Goal: Task Accomplishment & Management: Manage account settings

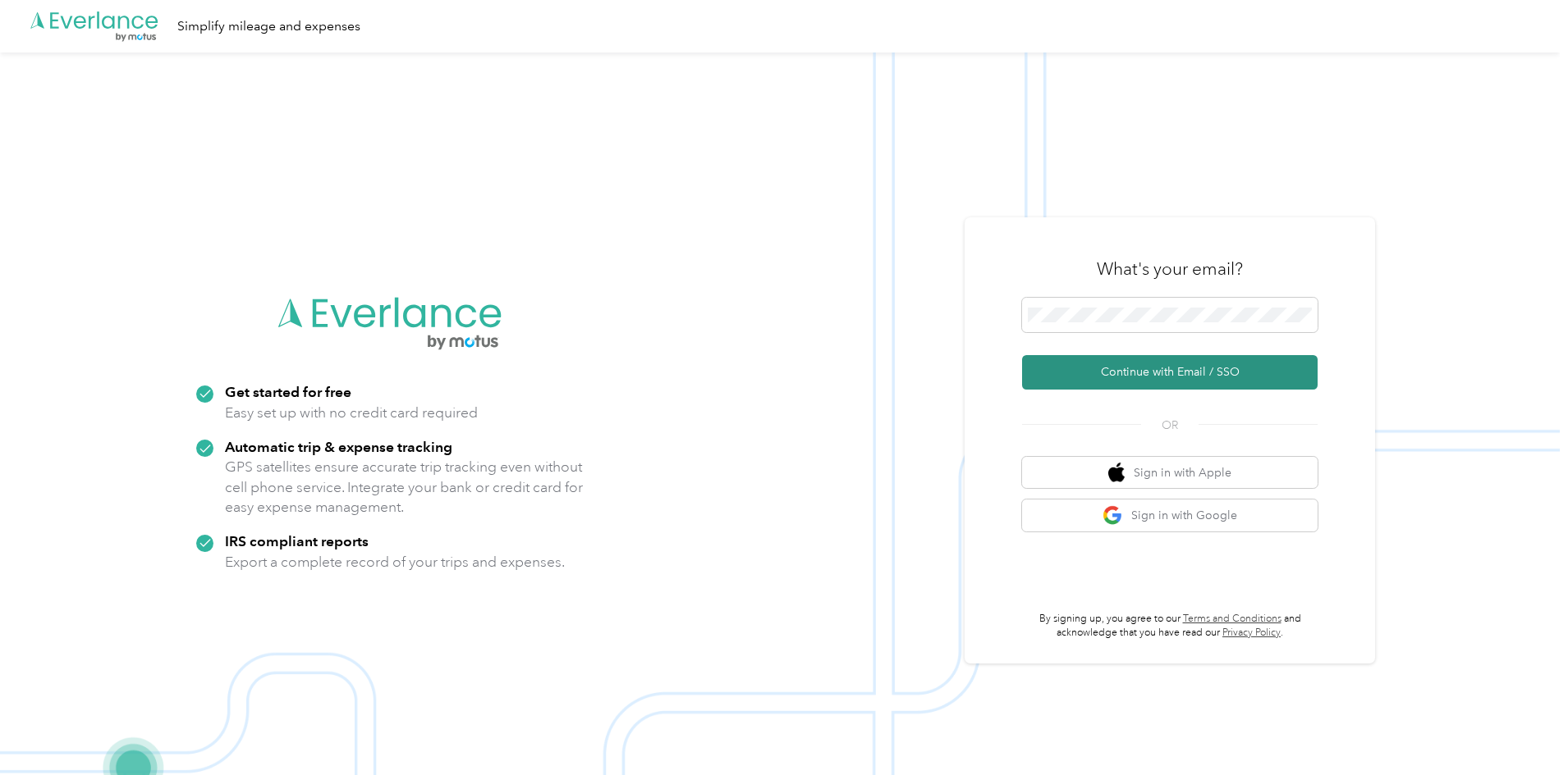
click at [1187, 374] on button "Continue with Email / SSO" at bounding box center [1169, 373] width 296 height 34
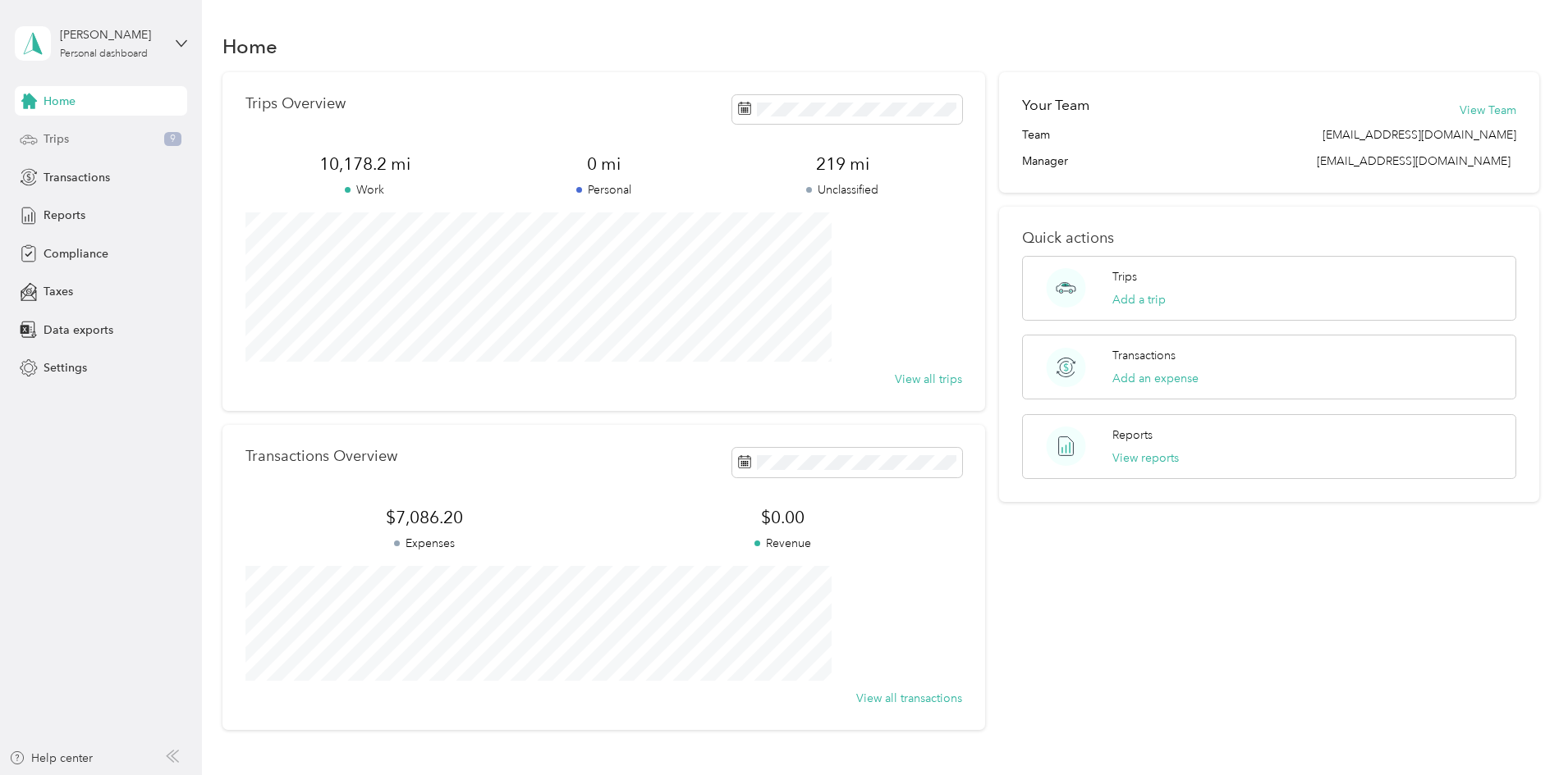
click at [73, 134] on div "Trips 9" at bounding box center [100, 139] width 173 height 30
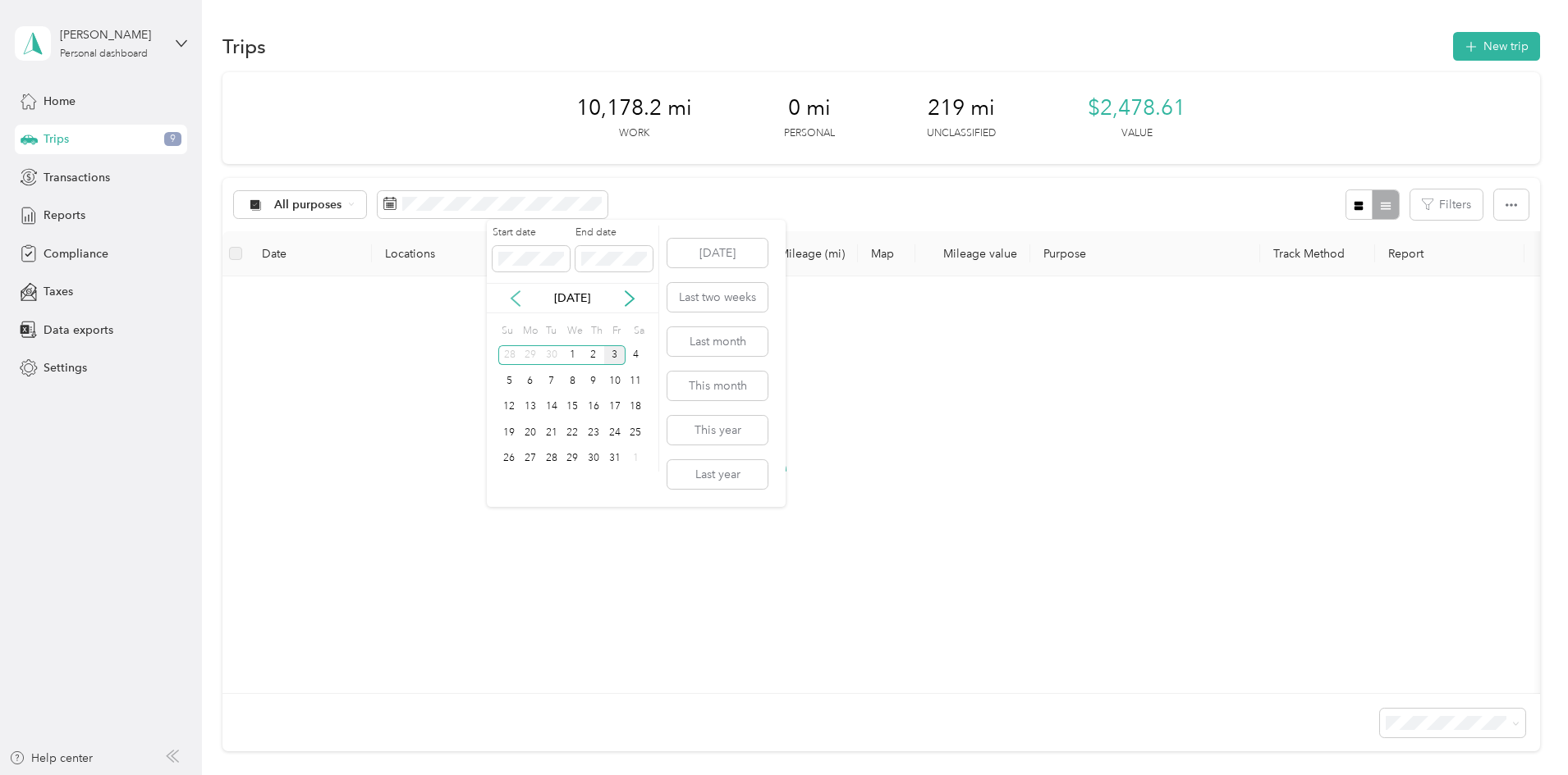
click at [514, 297] on icon at bounding box center [515, 298] width 16 height 16
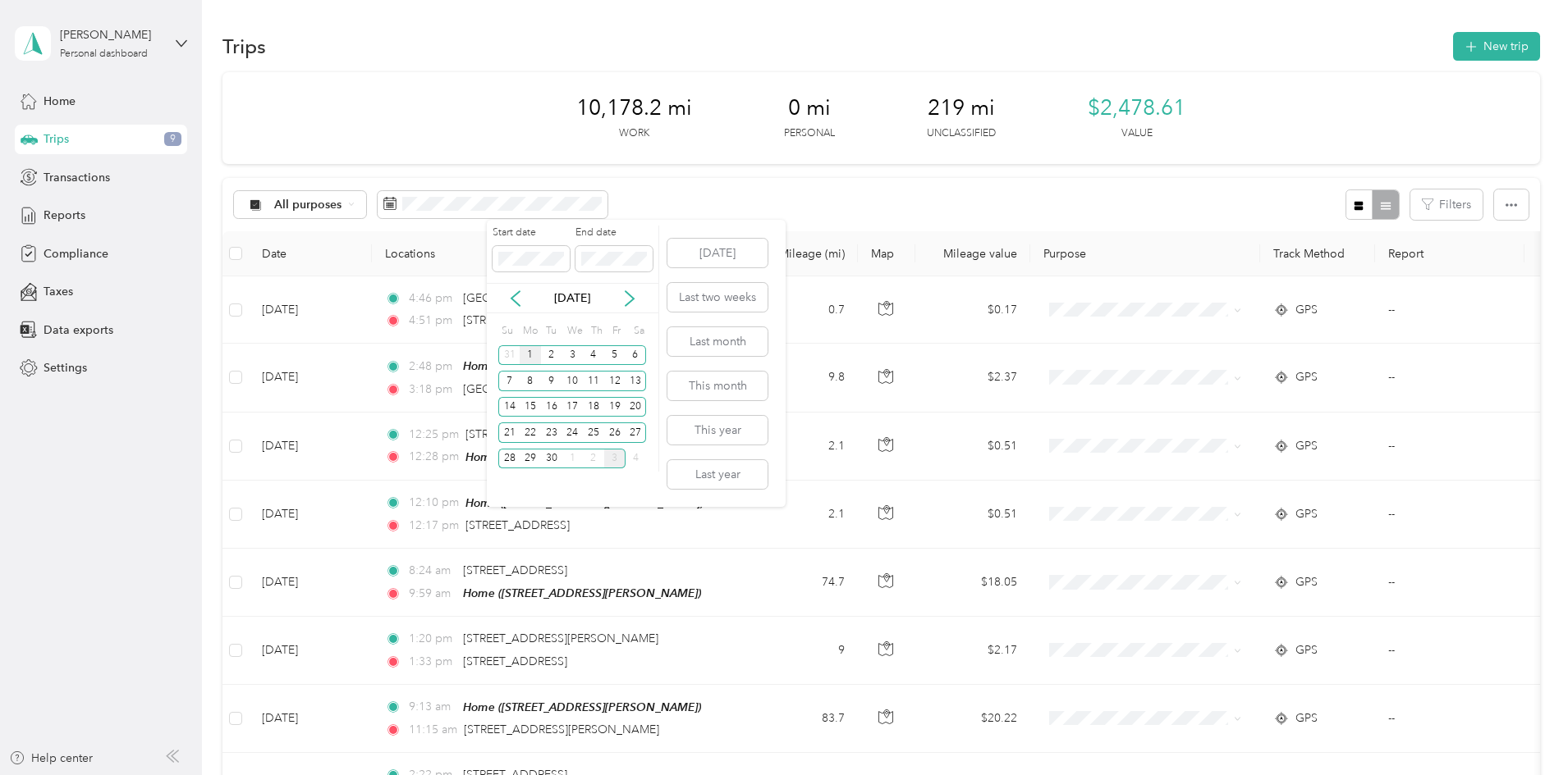
click at [529, 352] on div "1" at bounding box center [530, 356] width 21 height 21
click at [556, 455] on div "30" at bounding box center [551, 459] width 21 height 21
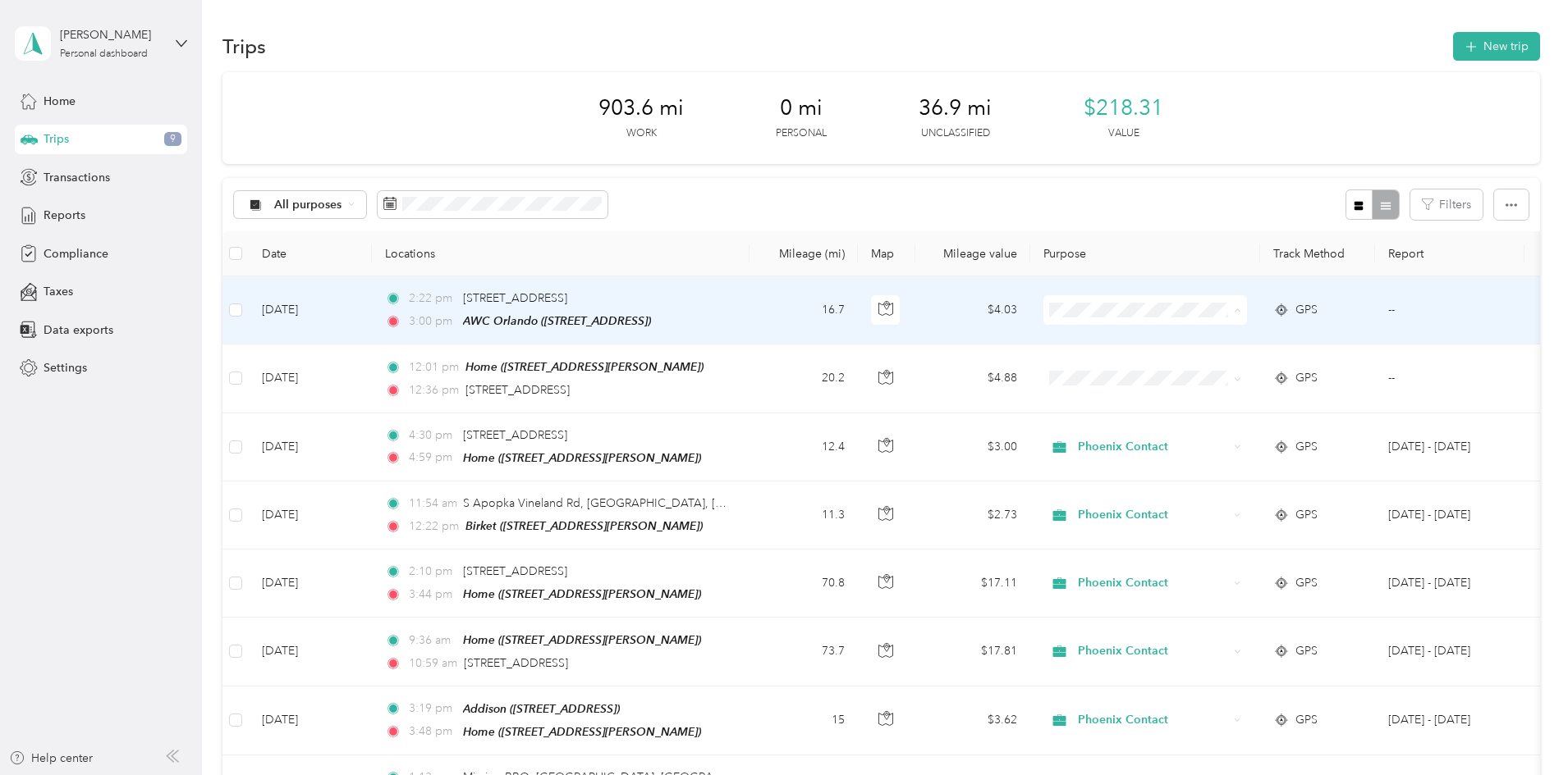
drag, startPoint x: 1264, startPoint y: 338, endPoint x: 1256, endPoint y: 344, distance: 10.0
click at [1263, 339] on span "Phoenix Contact" at bounding box center [1269, 341] width 152 height 17
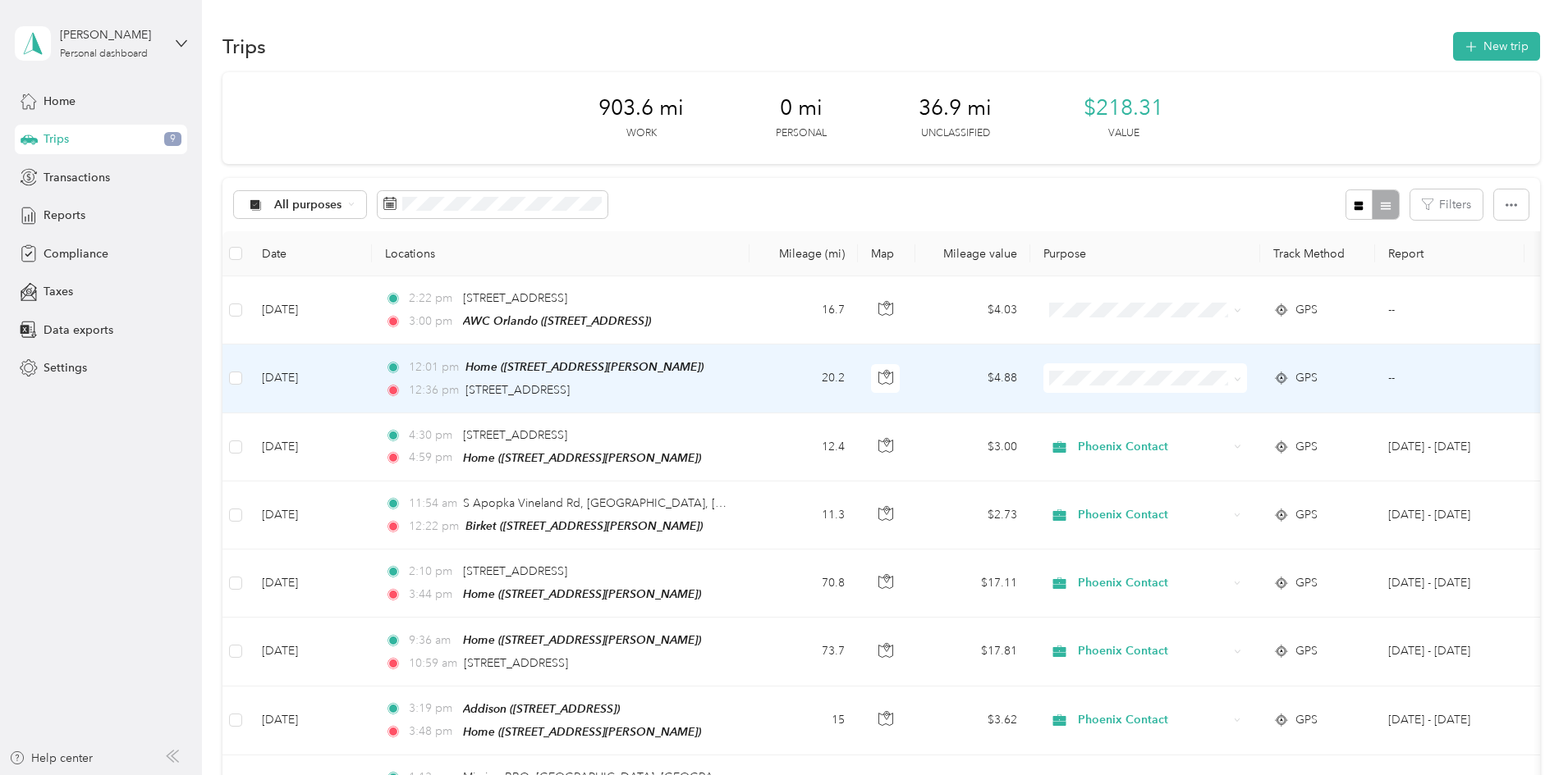
click at [1196, 368] on span at bounding box center [1145, 377] width 203 height 30
click at [1214, 403] on span "Phoenix Contact" at bounding box center [1269, 408] width 152 height 17
click at [1228, 404] on span "Phoenix Contact" at bounding box center [1269, 408] width 152 height 17
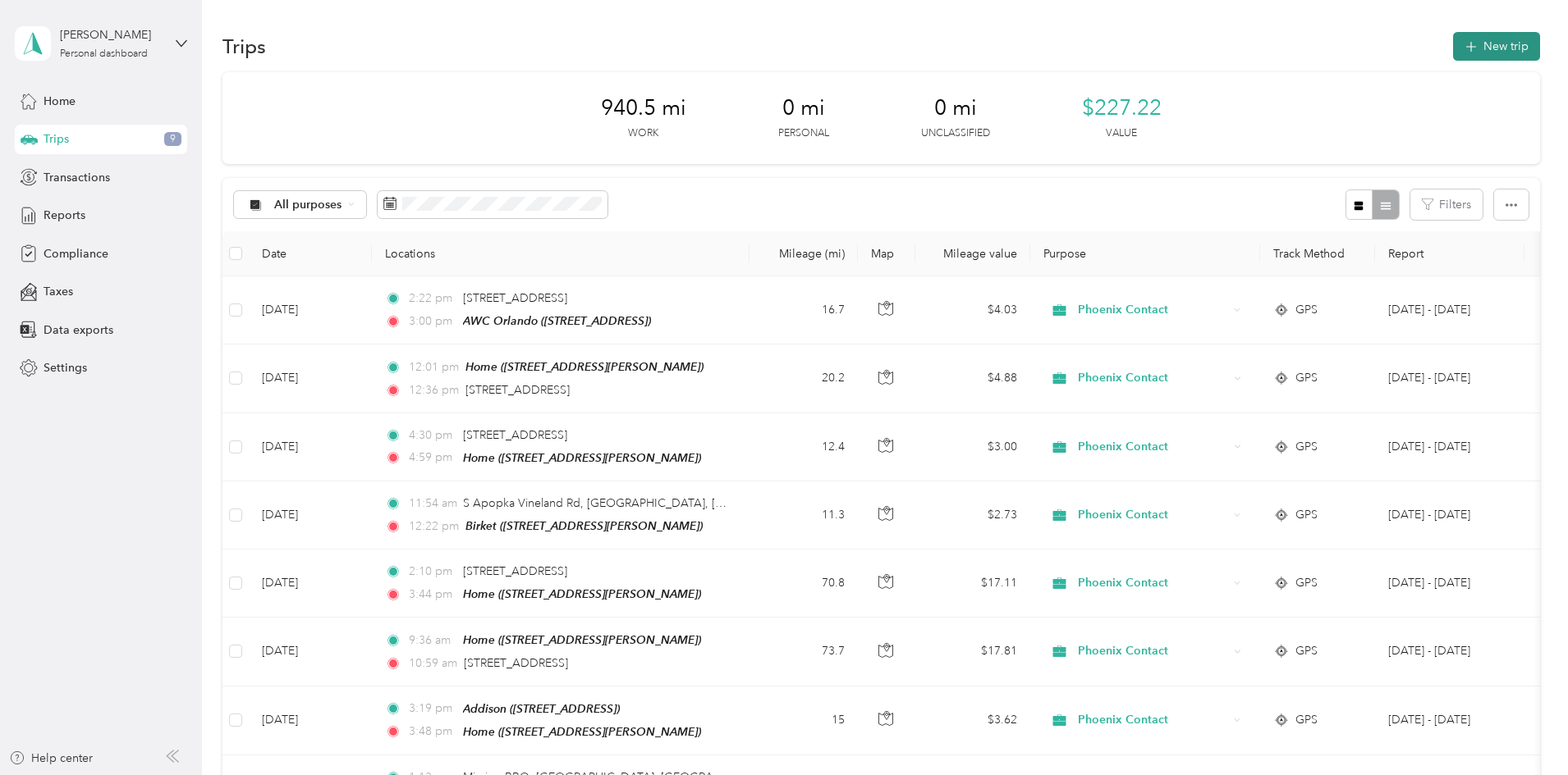
click at [1453, 36] on button "New trip" at bounding box center [1496, 47] width 87 height 29
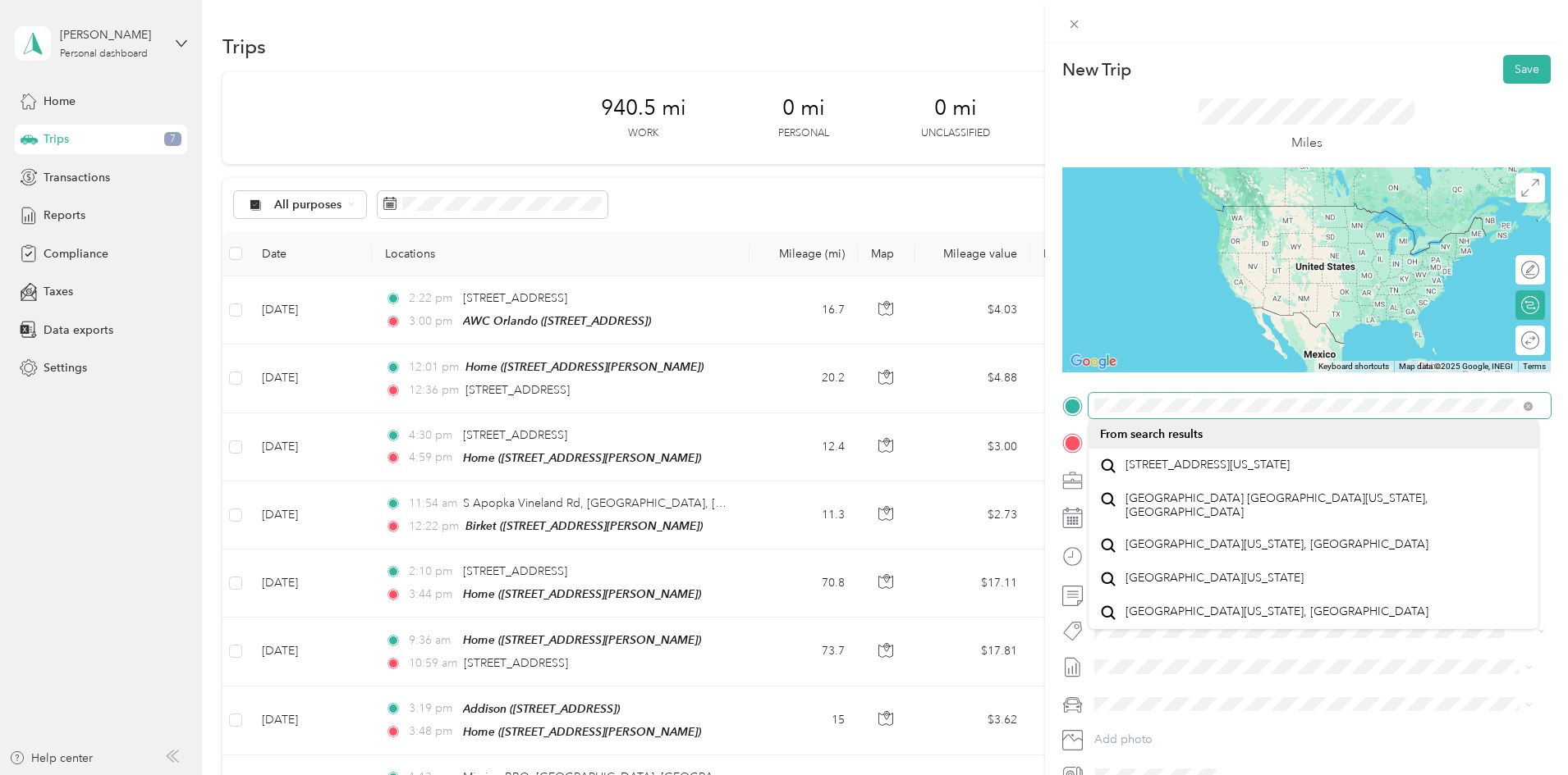
click at [1050, 406] on form "New Trip Save This trip cannot be edited because it is either under review, app…" at bounding box center [1306, 422] width 523 height 734
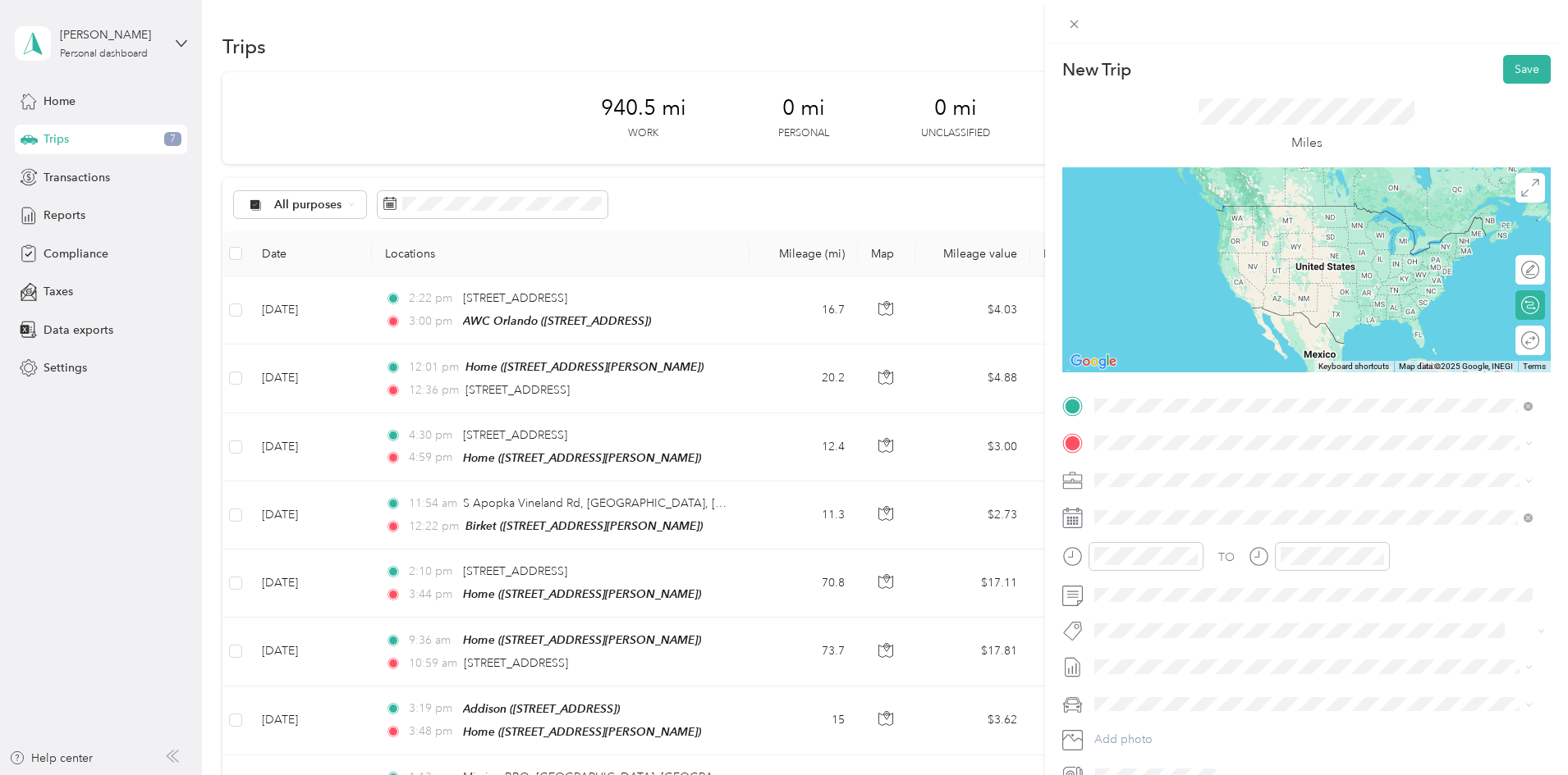
click at [1185, 491] on span "4520 Parkbreeze Ct, Rosemont, Orlando, FL , 32808, Orlando, FL, United States" at bounding box center [1177, 489] width 104 height 14
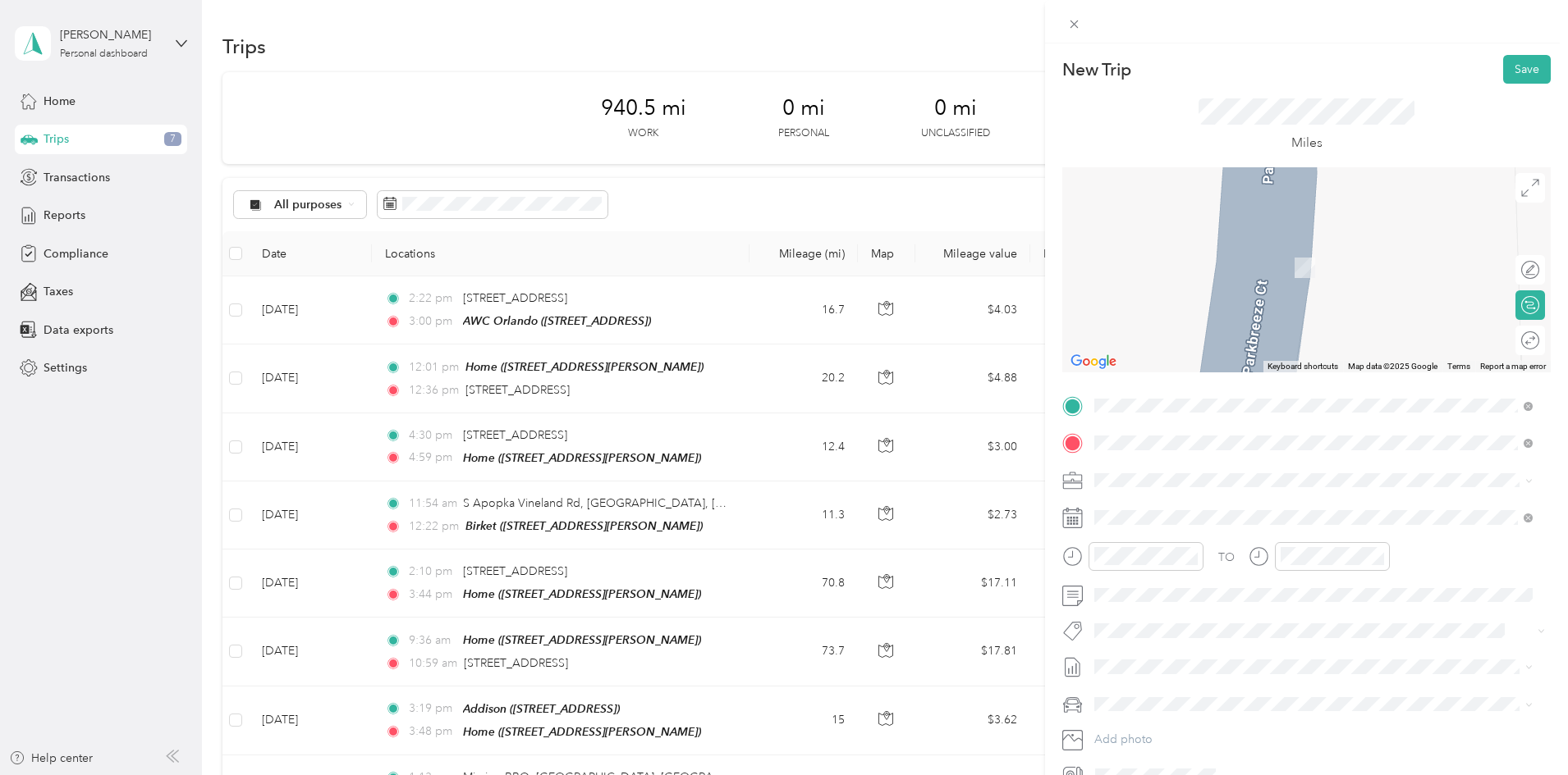
click at [1203, 529] on ol "From search results 565 Fairbanks Avenue Winter Park, Florida 32789, United Sta…" at bounding box center [1313, 522] width 450 height 130
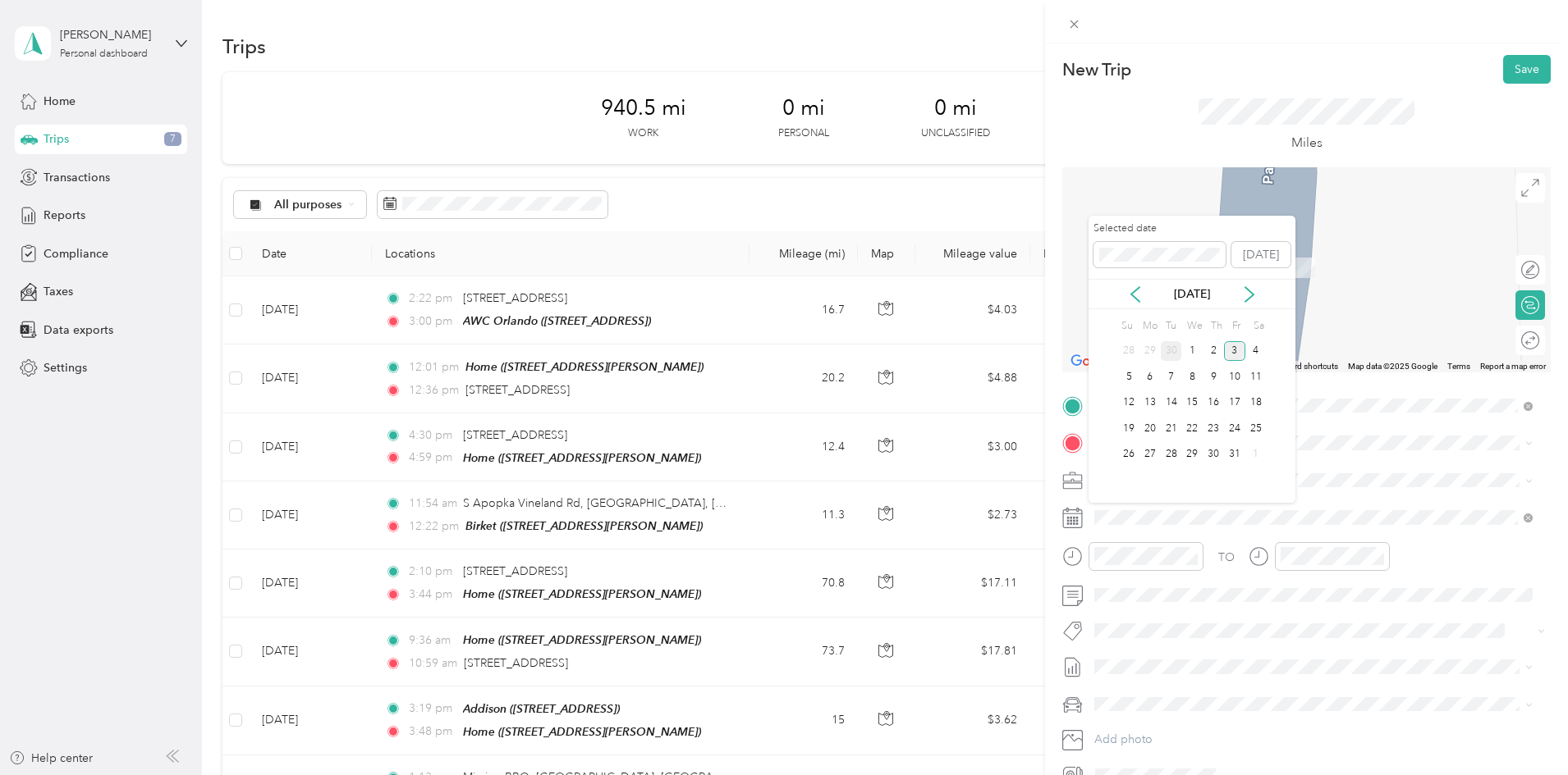
click at [1172, 355] on div "30" at bounding box center [1171, 352] width 21 height 21
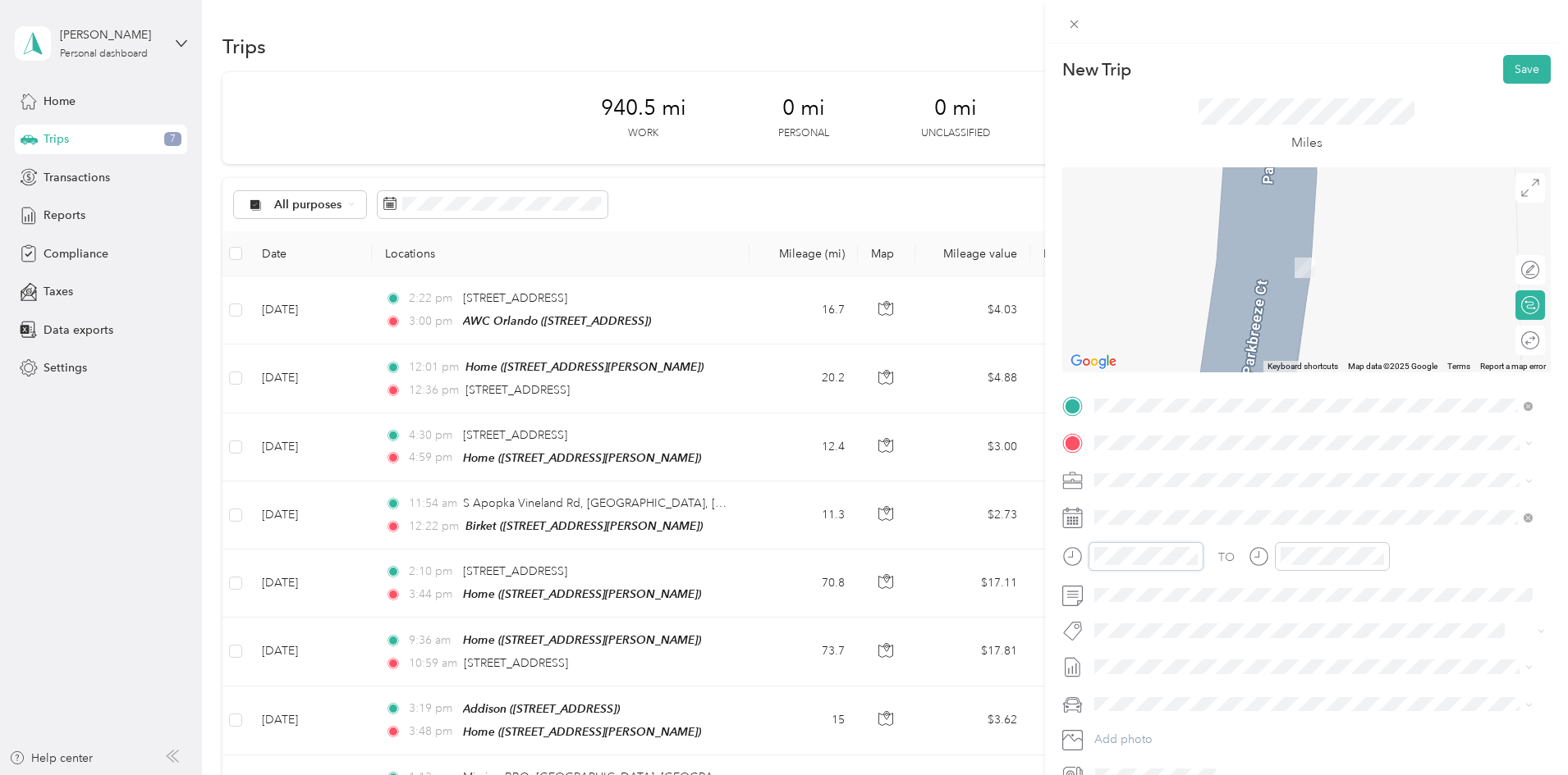
click at [867, 557] on div "New Trip Save This trip cannot be edited because it is either under review, app…" at bounding box center [784, 387] width 1568 height 775
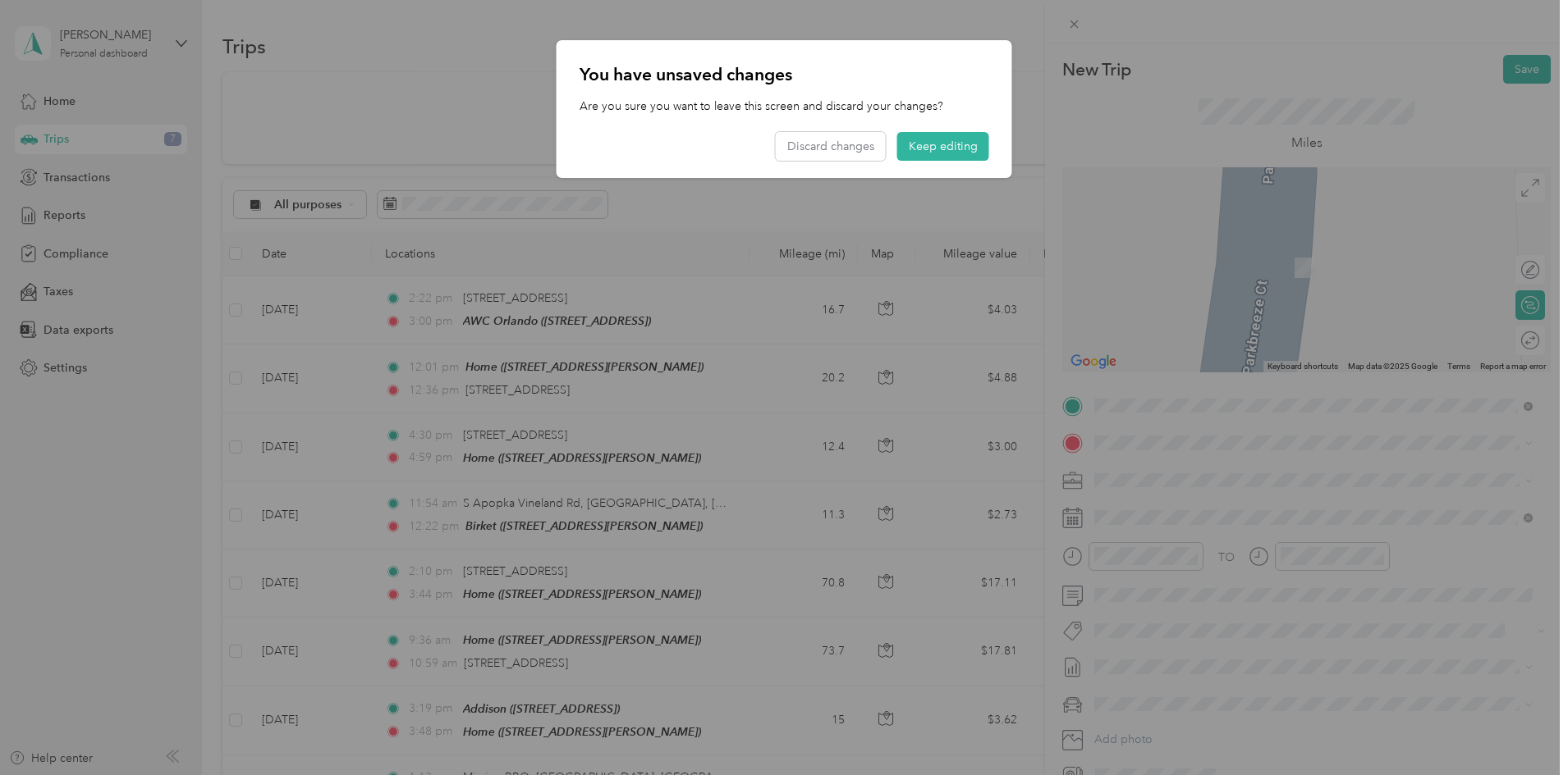
drag, startPoint x: 933, startPoint y: 150, endPoint x: 985, endPoint y: 192, distance: 66.8
click at [936, 152] on button "Keep editing" at bounding box center [943, 147] width 92 height 29
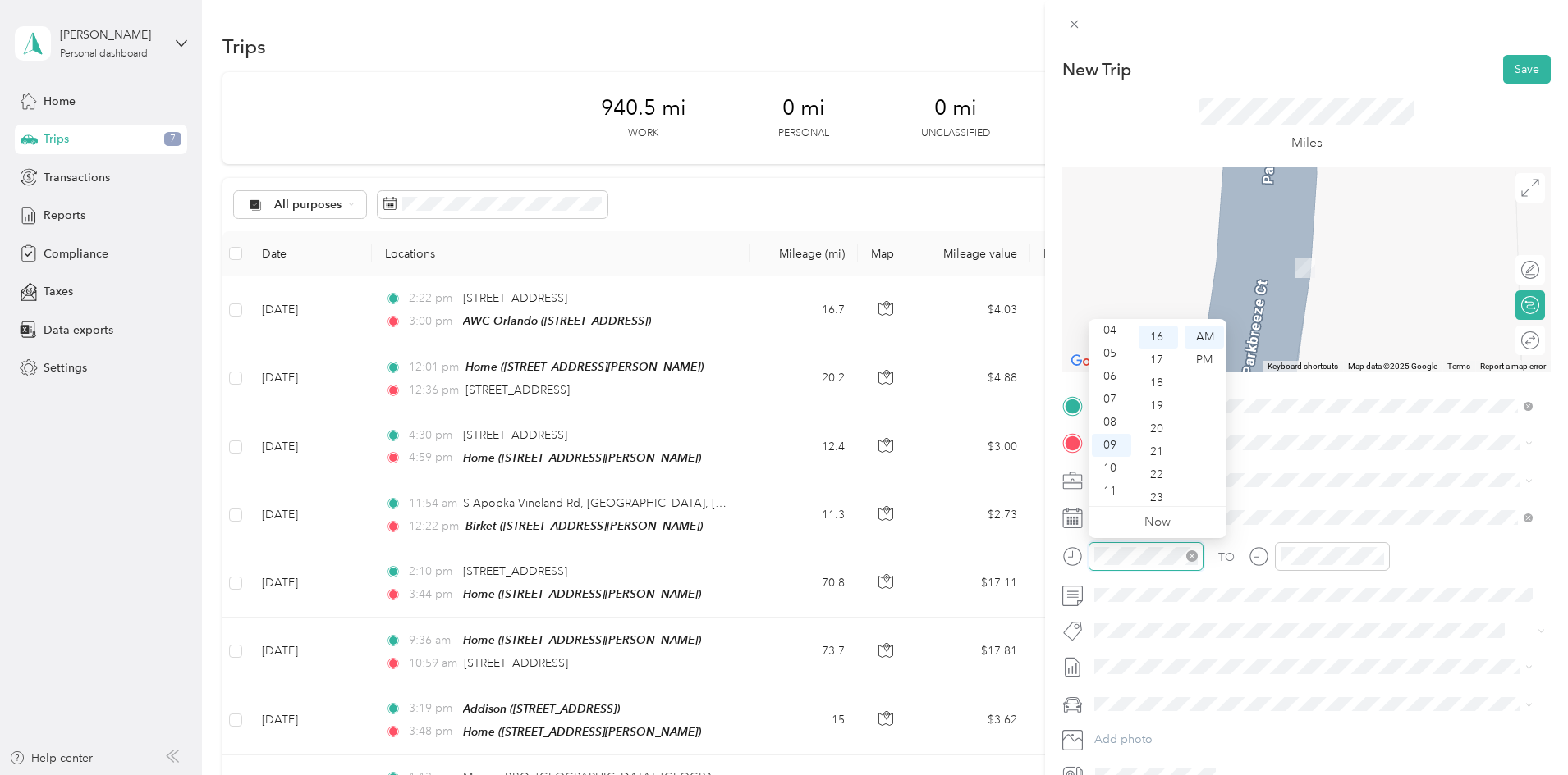
scroll to position [368, 0]
click at [1048, 557] on form "New Trip Save This trip cannot be edited because it is either under review, app…" at bounding box center [1306, 422] width 523 height 734
click at [1113, 356] on div "05" at bounding box center [1111, 354] width 39 height 23
click at [1209, 357] on div "PM" at bounding box center [1204, 360] width 39 height 23
click at [1210, 509] on div "Phoenix Contact" at bounding box center [1303, 509] width 407 height 17
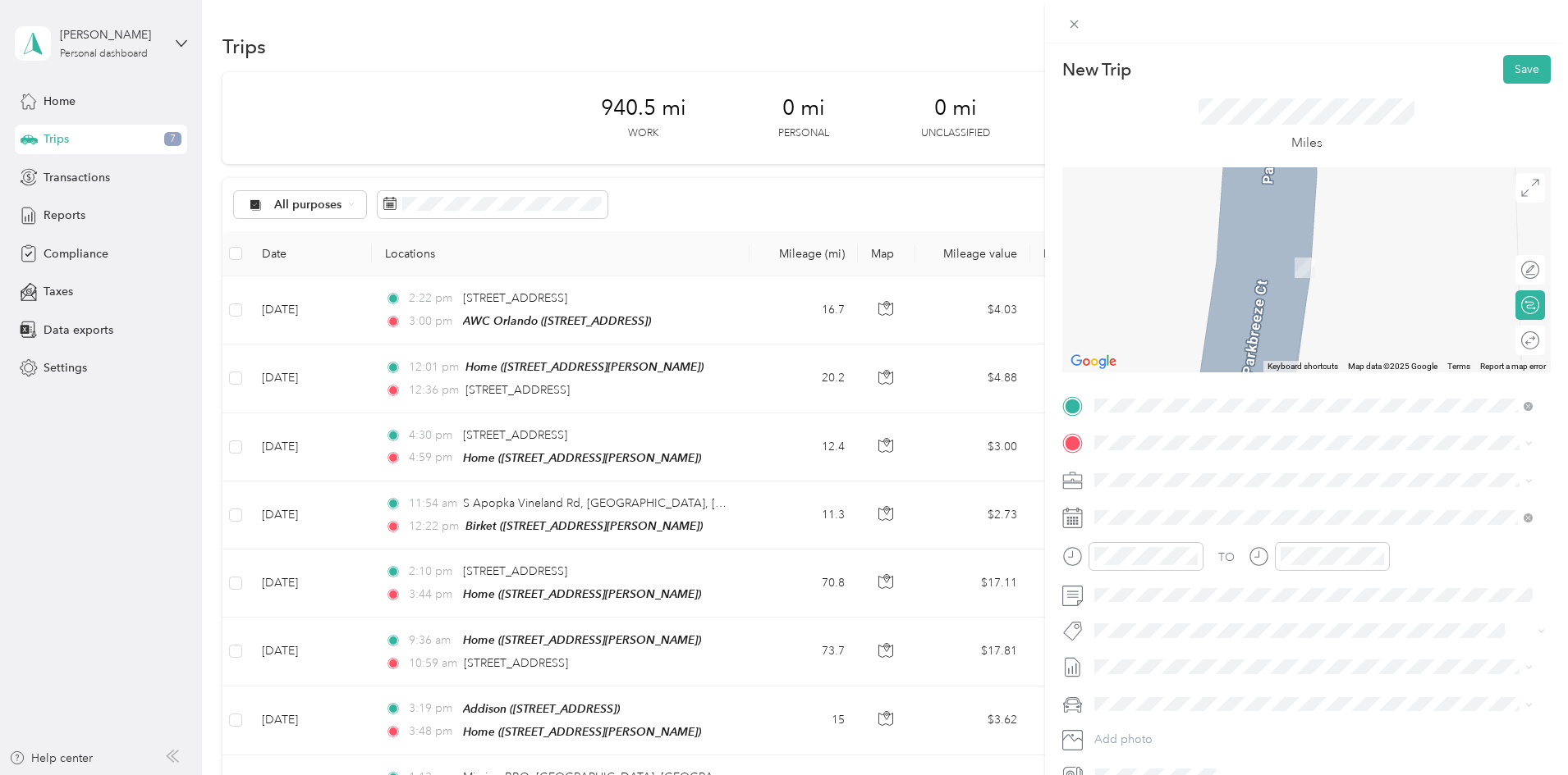
click at [1180, 501] on span "565 Fairbanks Avenue Winter Park, Florida 32789, United States" at bounding box center [1207, 496] width 164 height 14
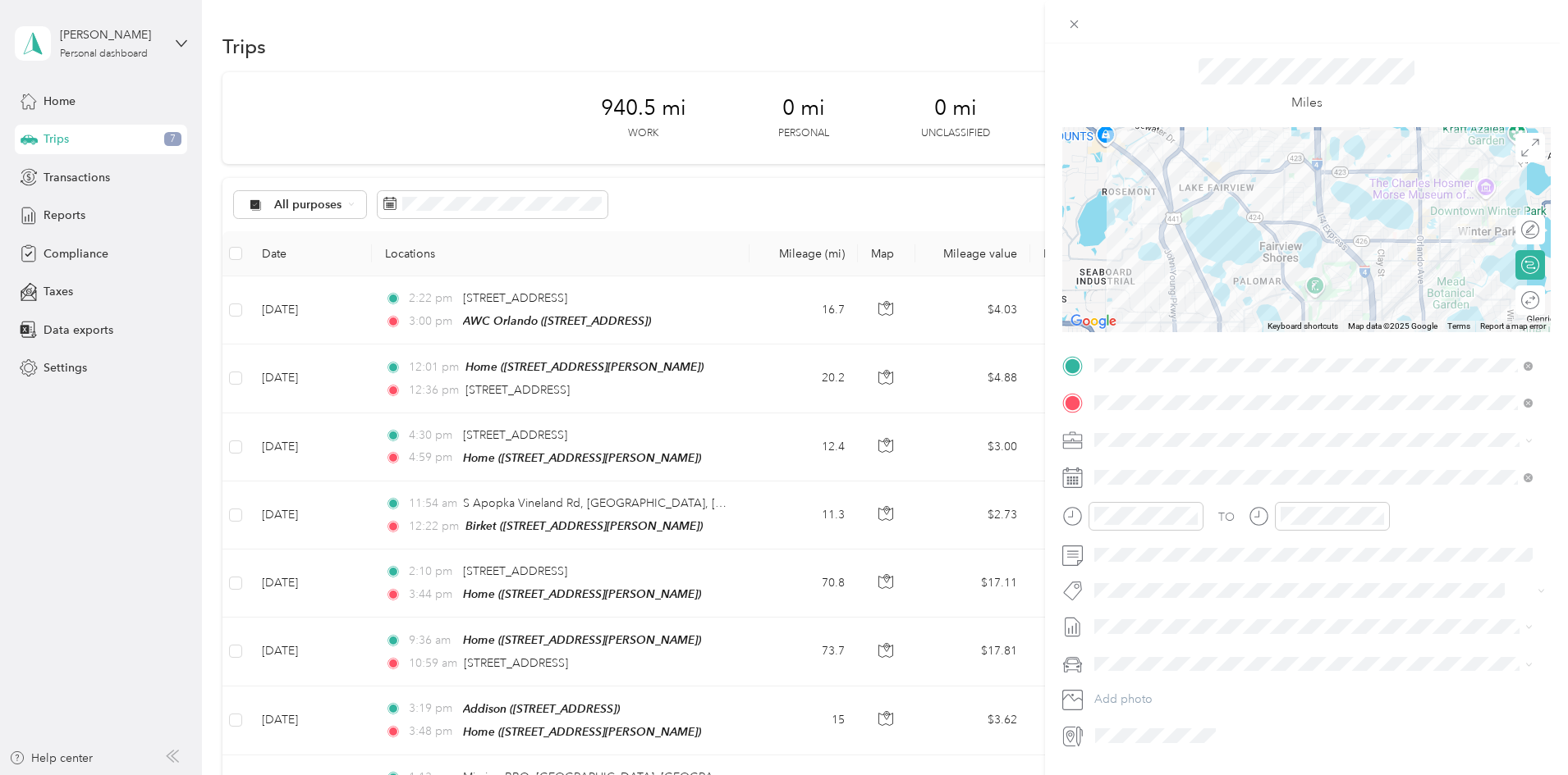
scroll to position [0, 0]
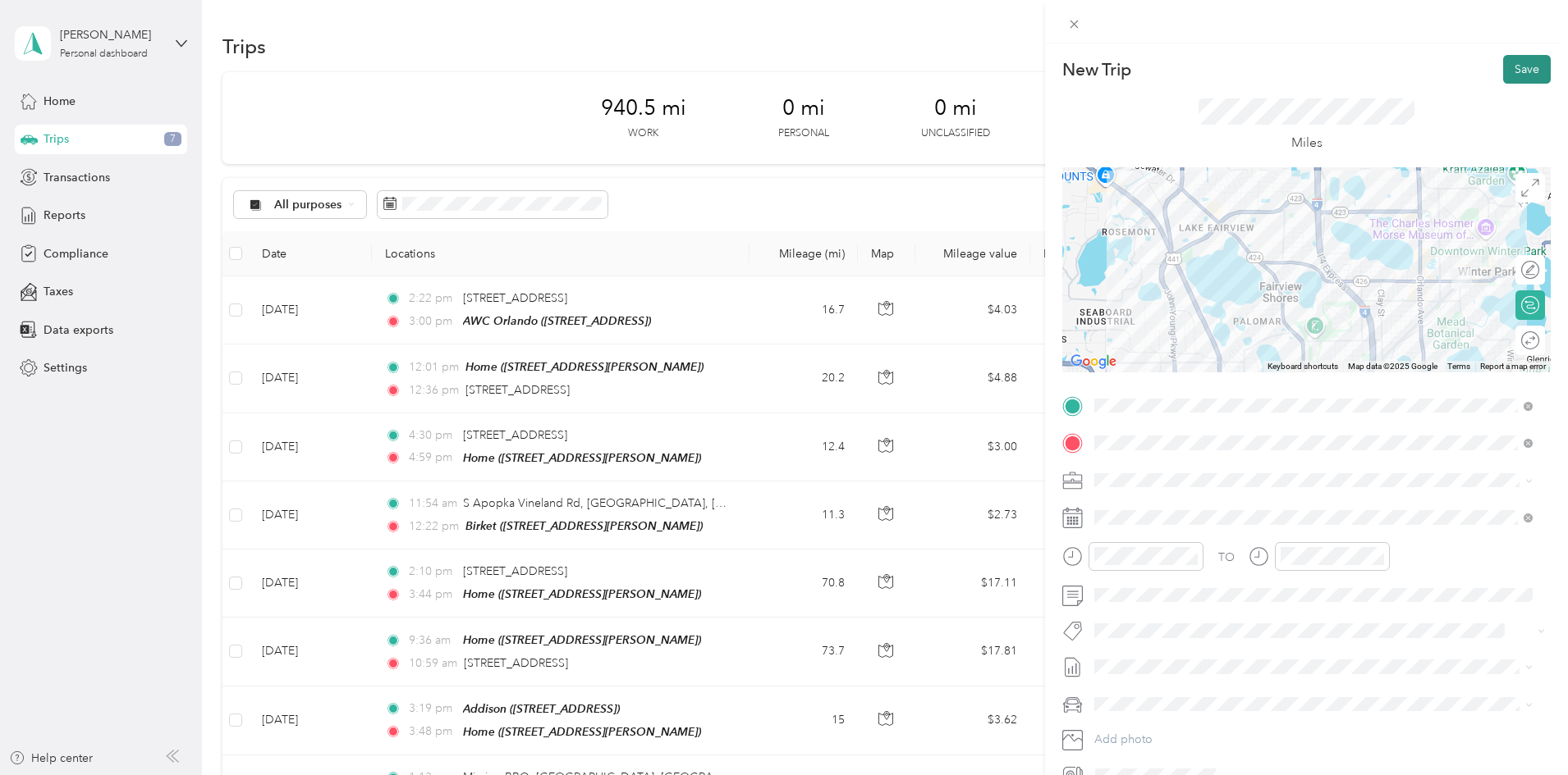
click at [1513, 67] on button "Save" at bounding box center [1527, 70] width 48 height 29
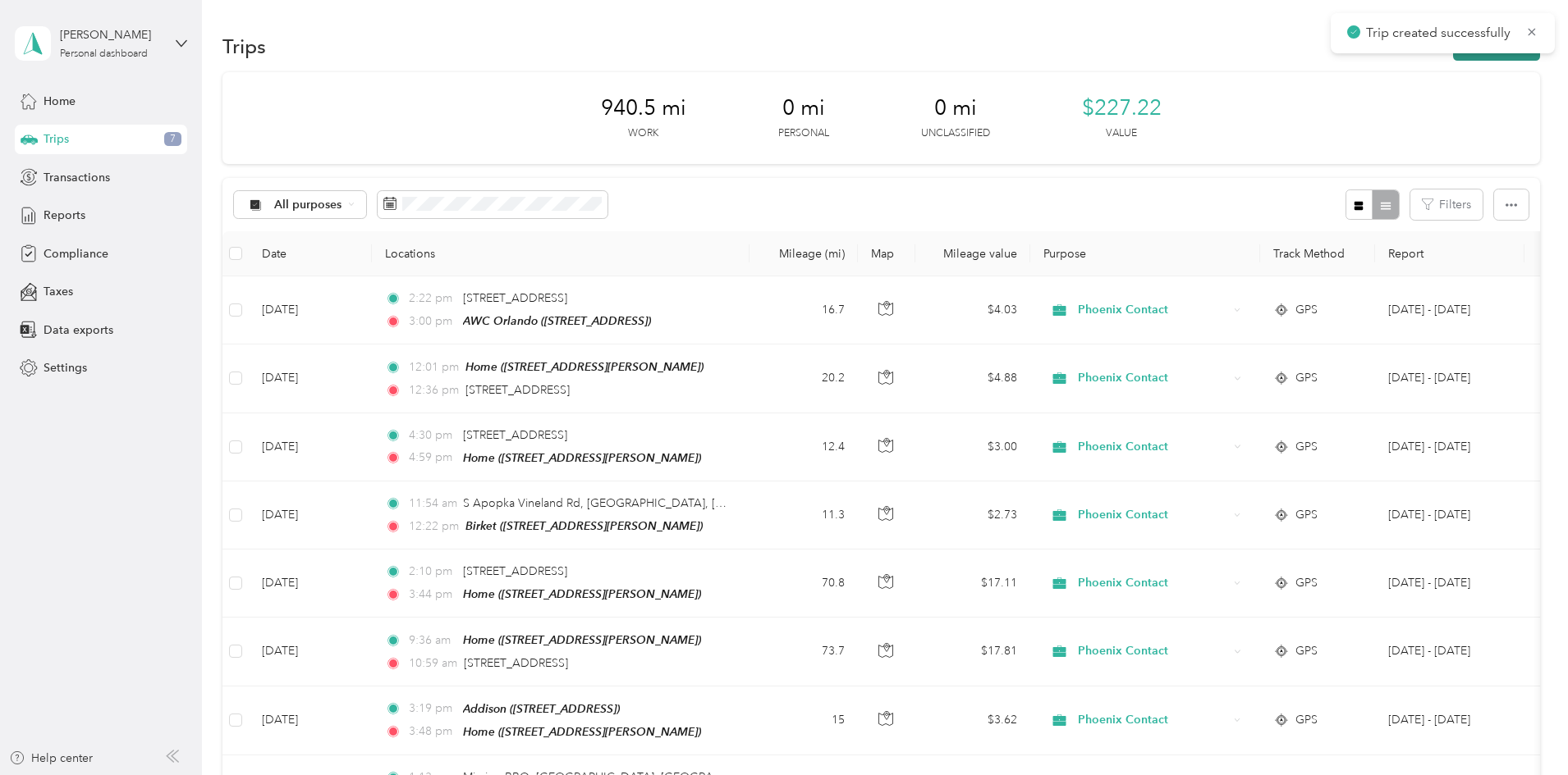
click at [1453, 57] on button "New trip" at bounding box center [1496, 47] width 87 height 29
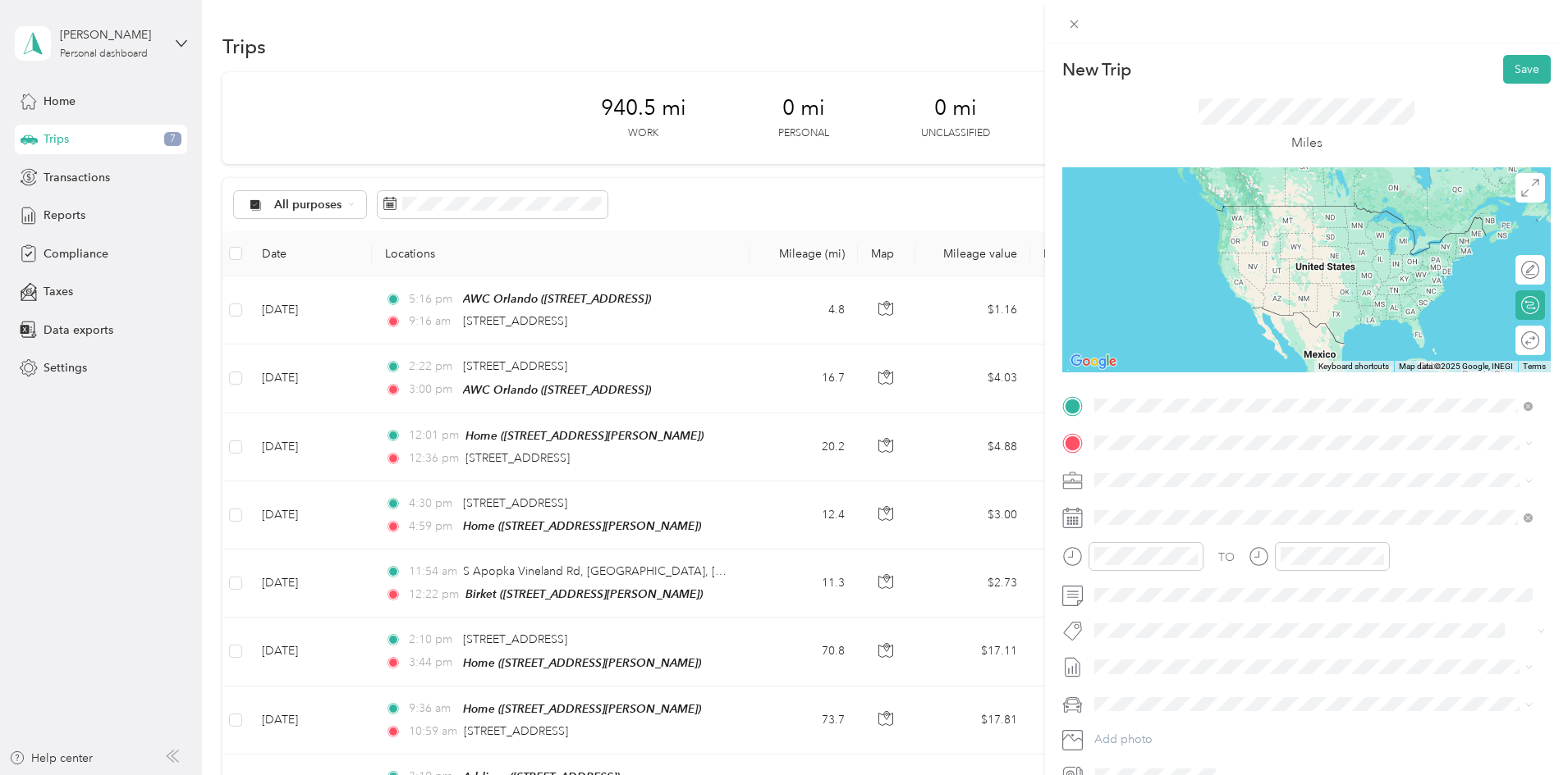
click at [1174, 470] on span "565 Fairbanks Avenue Winter Park, Florida 32789, United States" at bounding box center [1207, 464] width 164 height 14
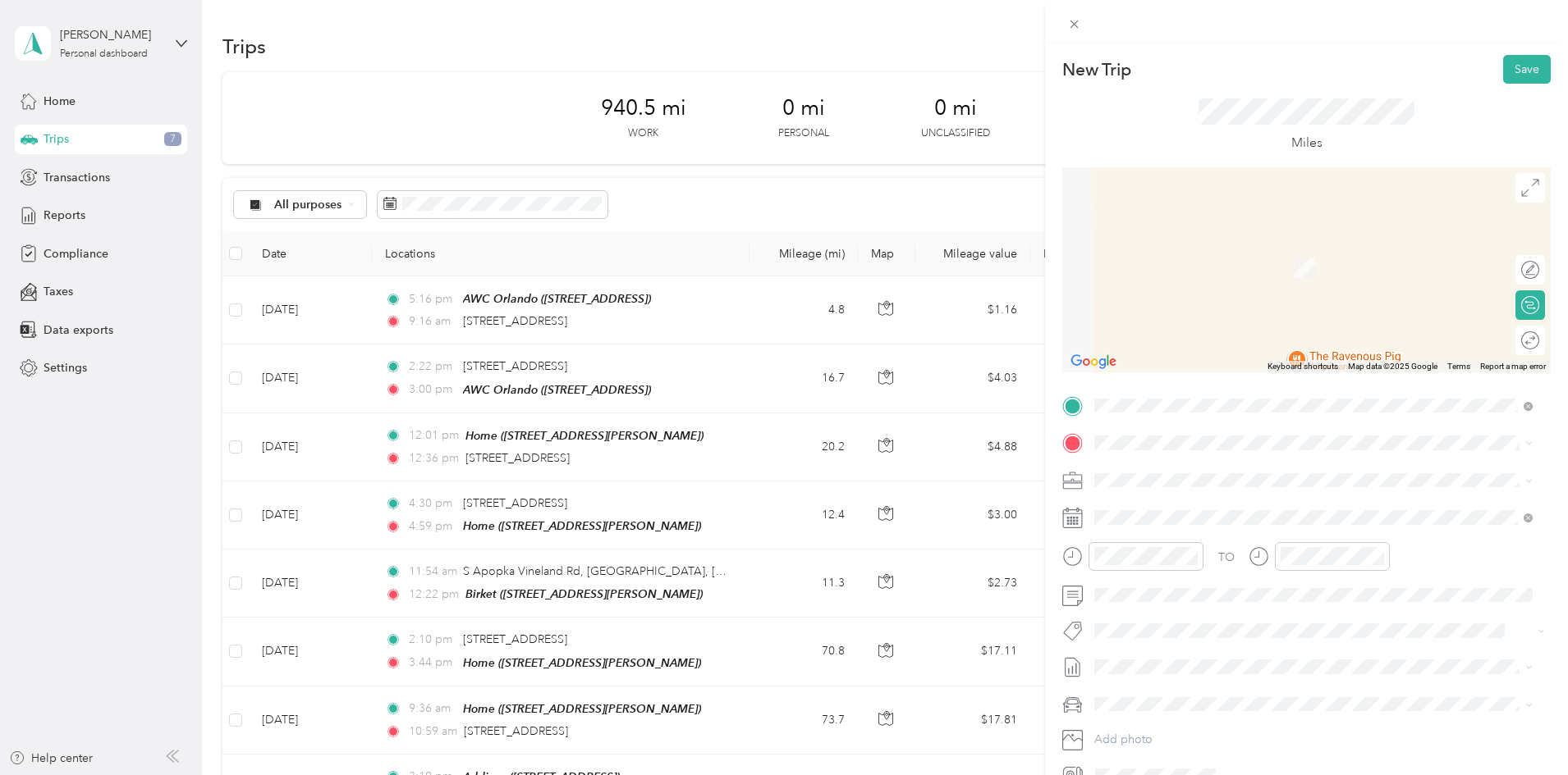
click at [1167, 521] on span "6058 Tarawood Dr, Orlando, FL , 32819, Orlando, FL, United States" at bounding box center [1223, 525] width 196 height 14
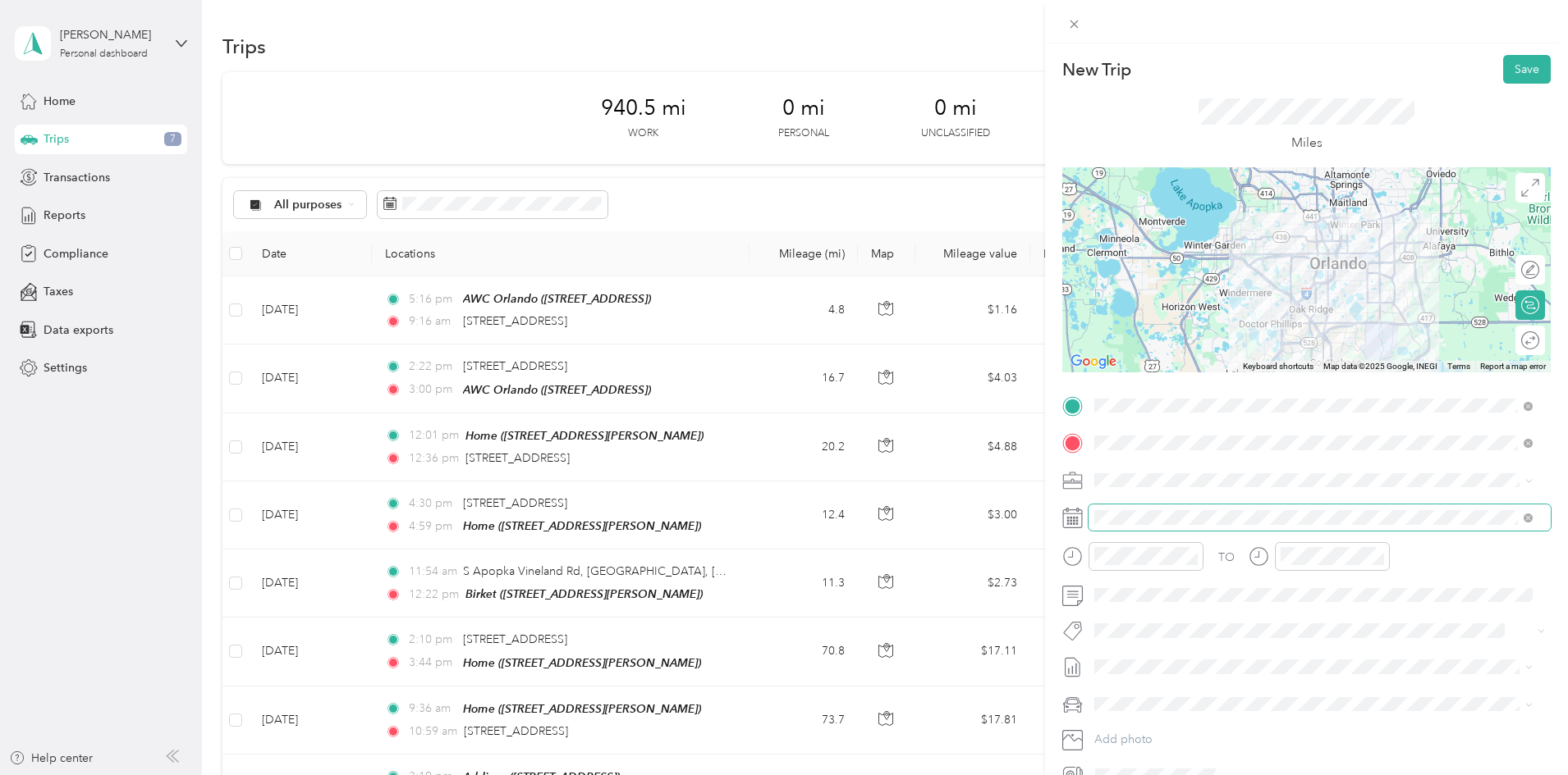
click at [1142, 526] on span at bounding box center [1319, 518] width 462 height 27
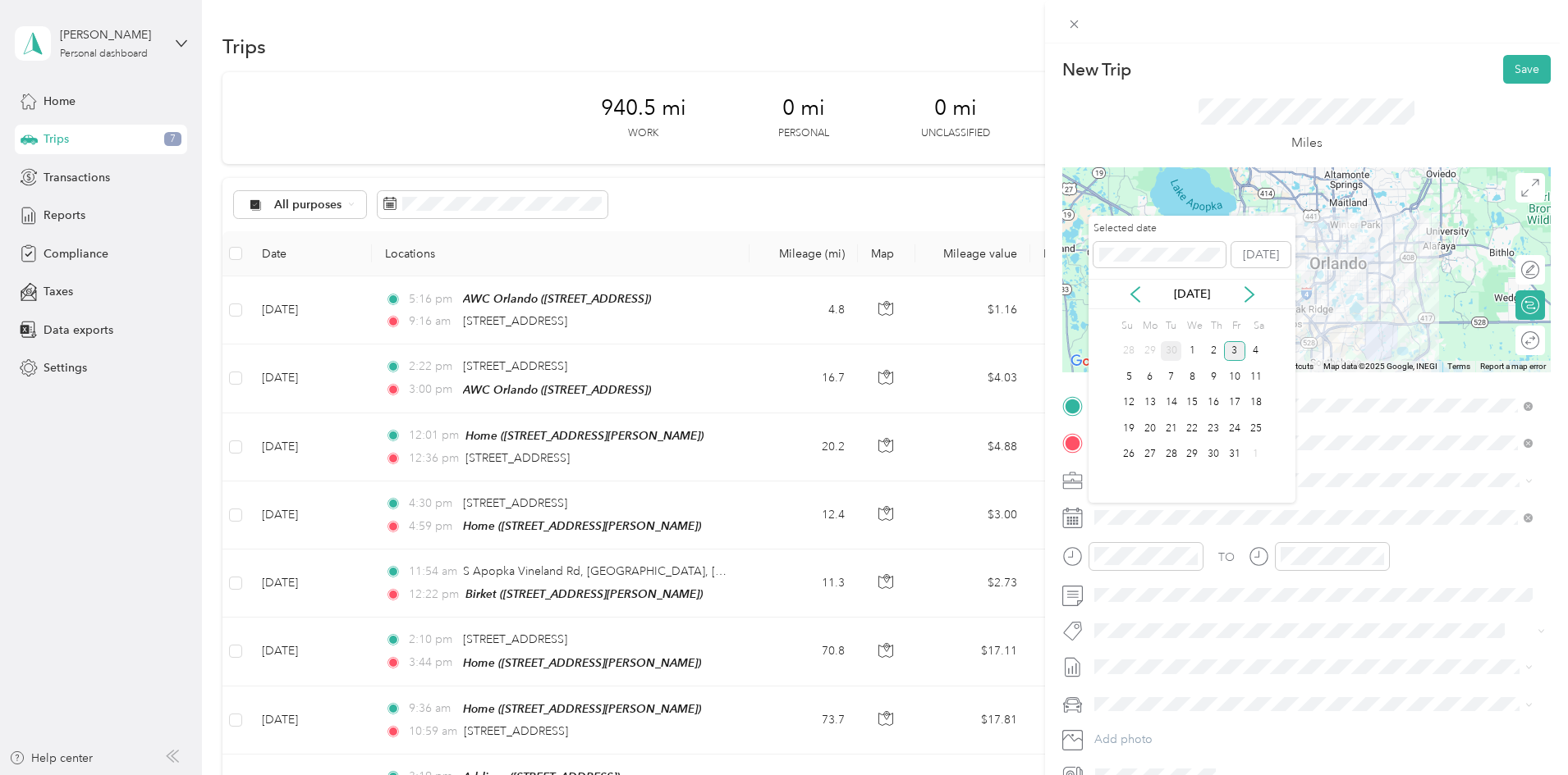
click at [1179, 350] on div "30" at bounding box center [1171, 352] width 21 height 21
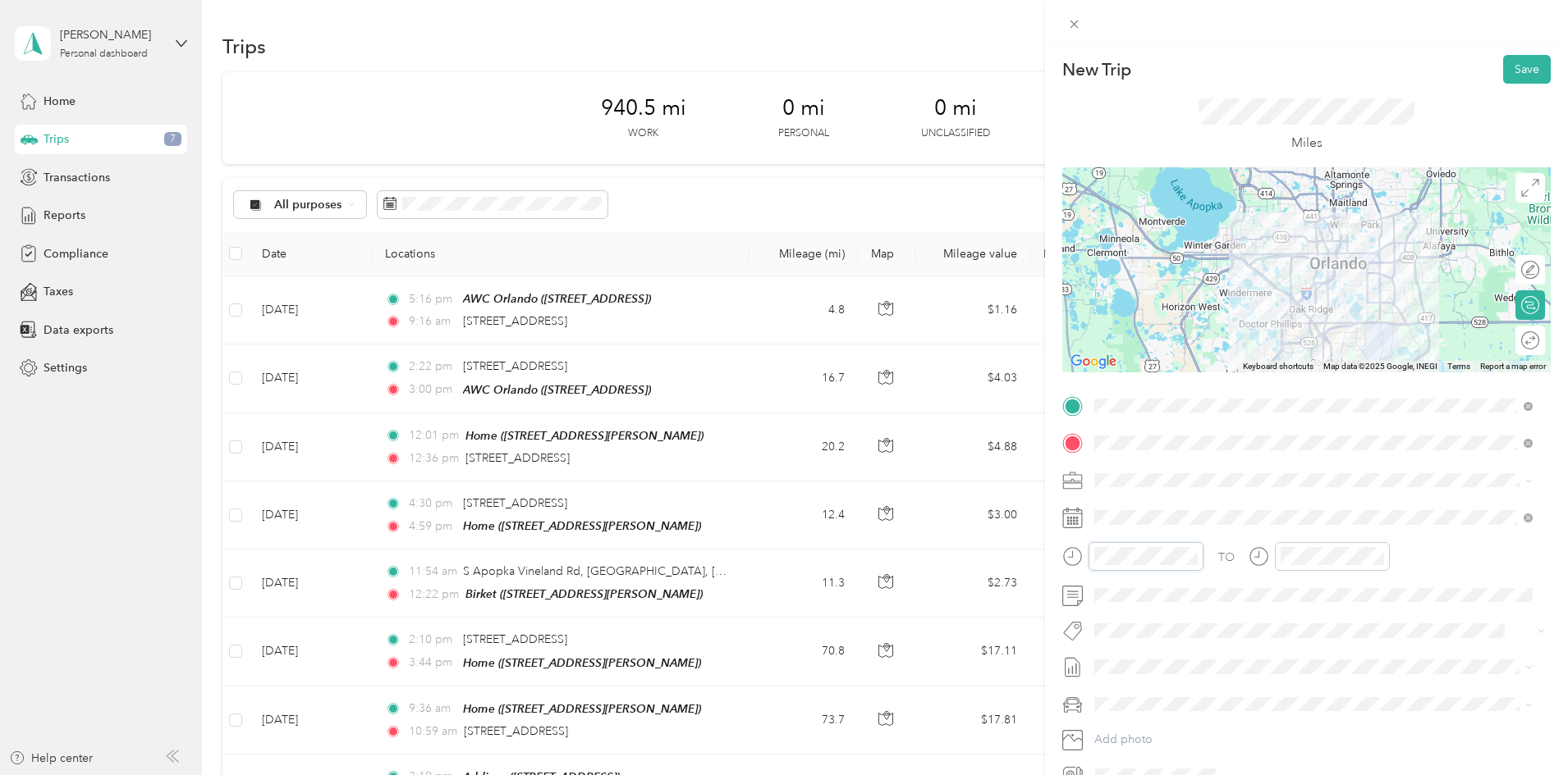
click at [1027, 559] on div "New Trip Save This trip cannot be edited because it is either under review, app…" at bounding box center [784, 387] width 1568 height 775
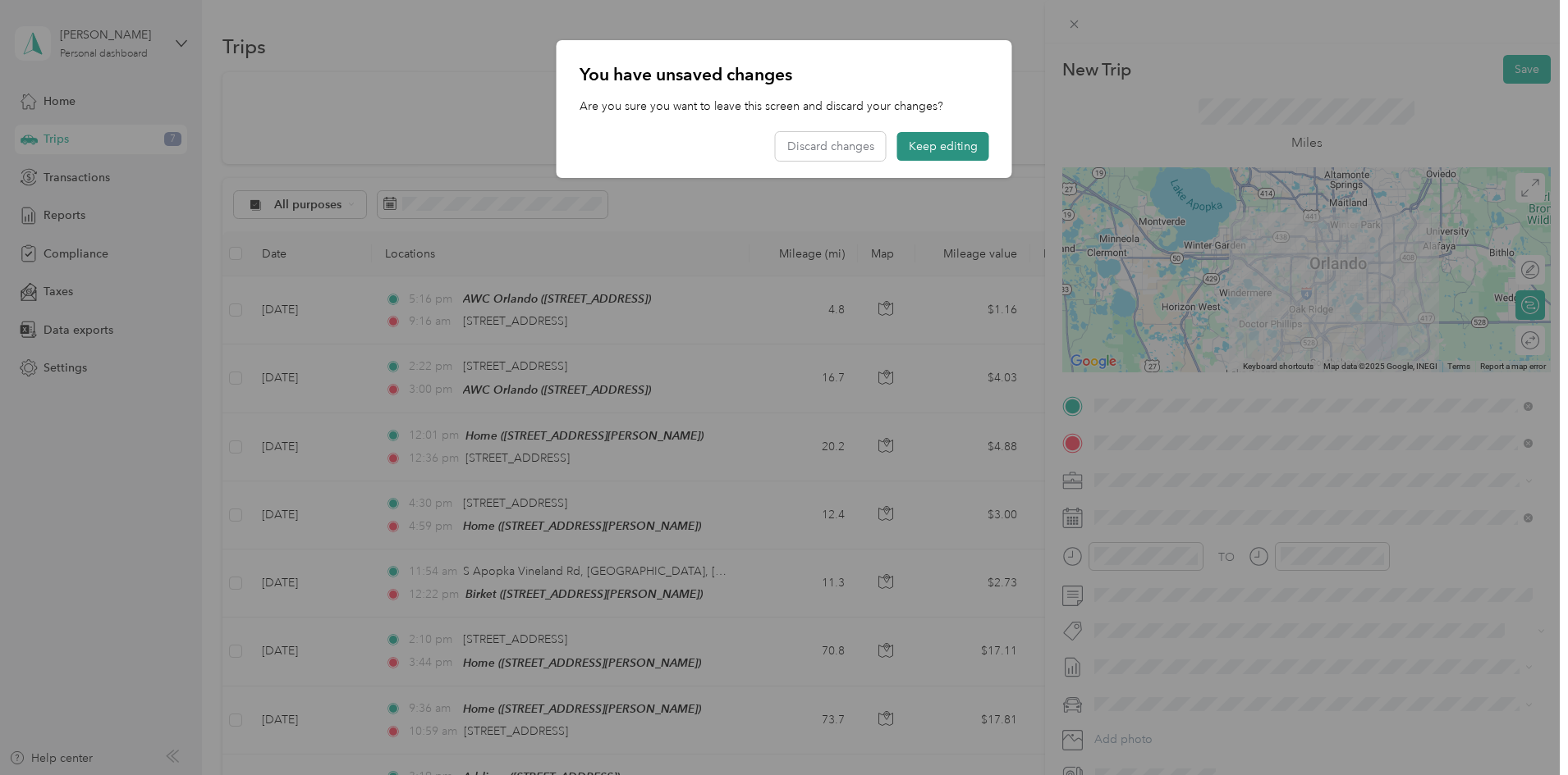
click at [959, 149] on button "Keep editing" at bounding box center [943, 147] width 92 height 29
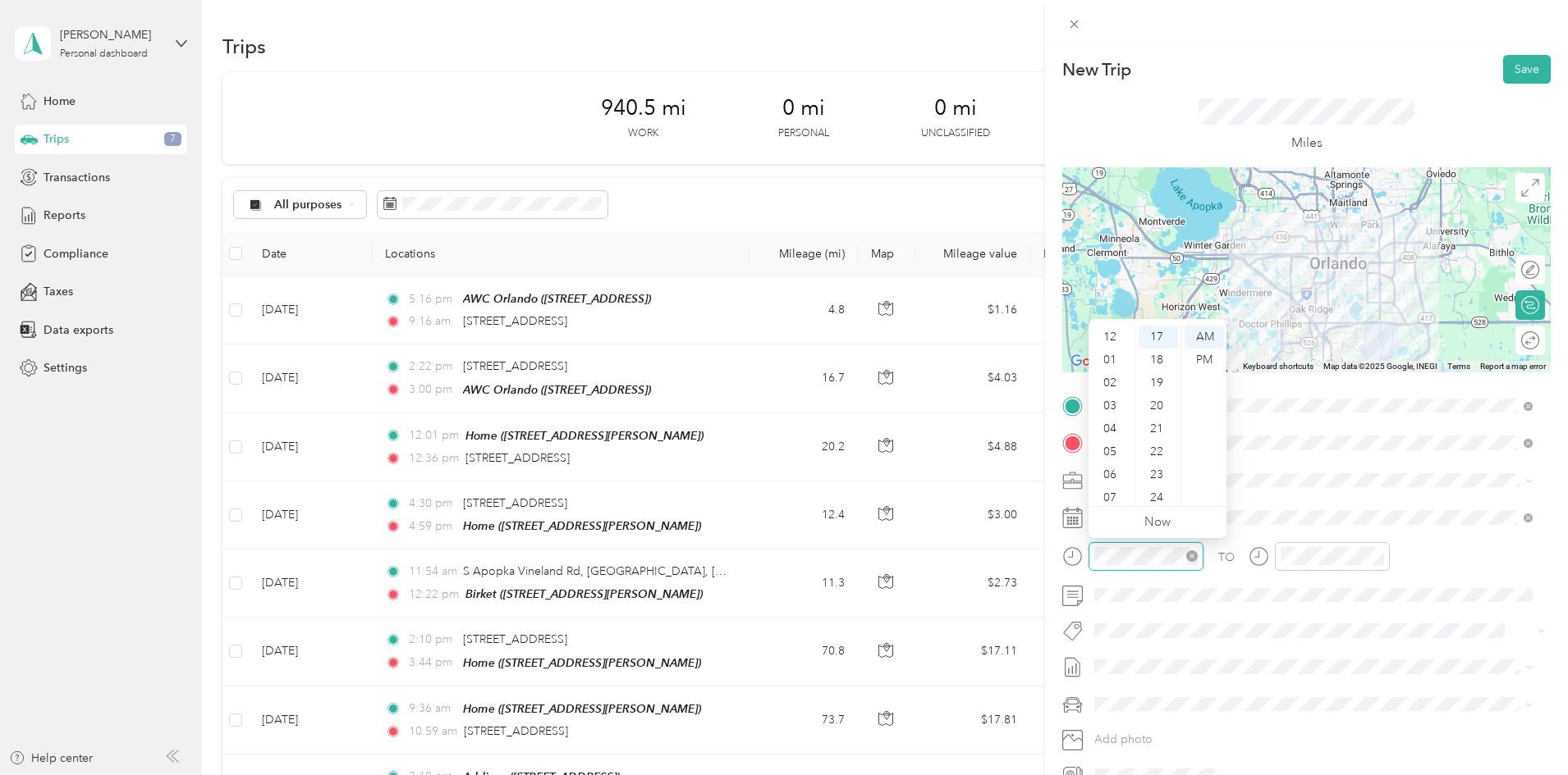
scroll to position [98, 0]
click at [1111, 356] on div "05" at bounding box center [1111, 354] width 39 height 23
click at [1202, 356] on div "PM" at bounding box center [1204, 360] width 39 height 23
click at [1297, 646] on div "TO Add photo" at bounding box center [1307, 591] width 488 height 397
click at [1508, 63] on button "Save" at bounding box center [1527, 70] width 48 height 29
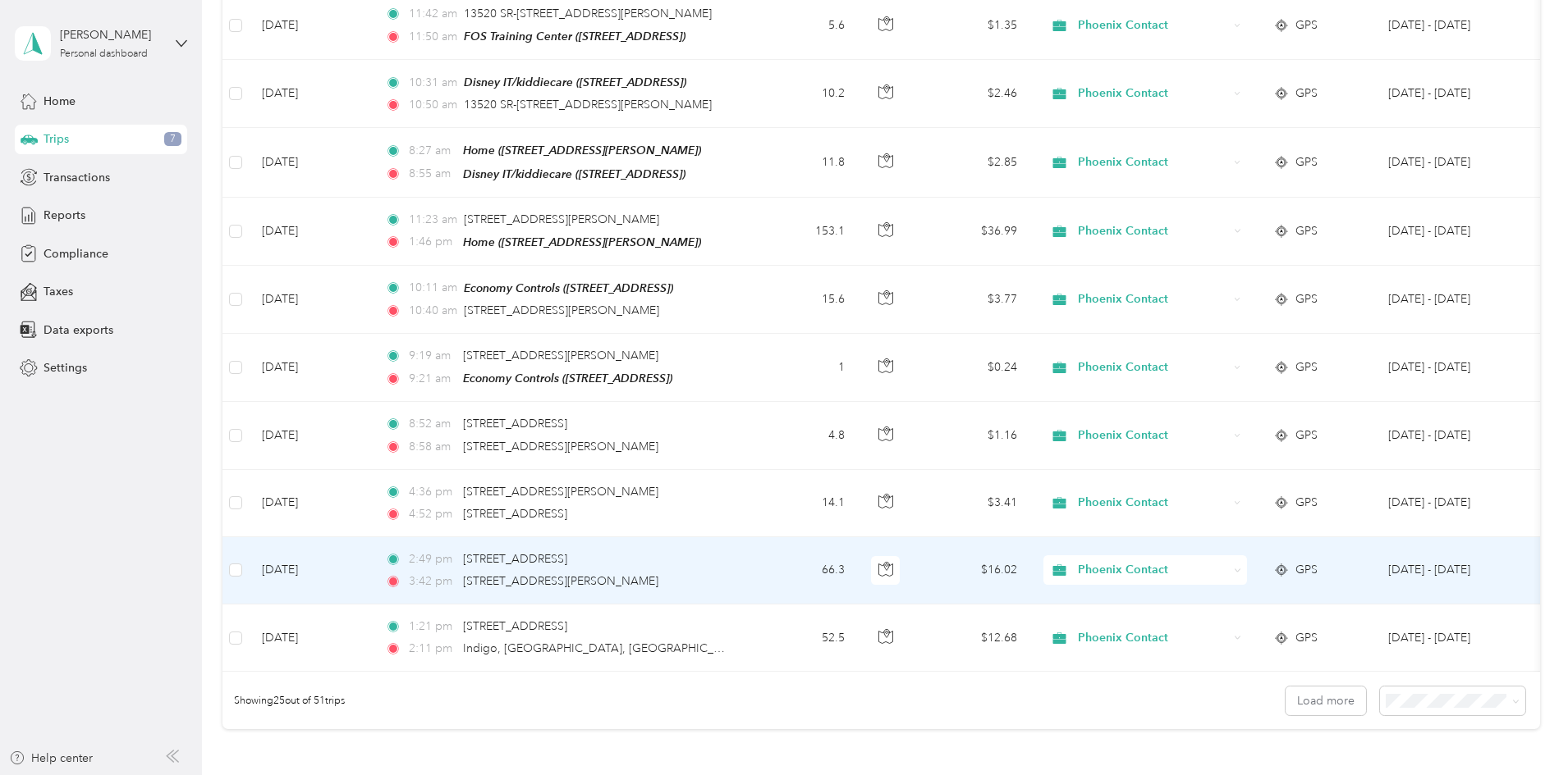
scroll to position [1313, 0]
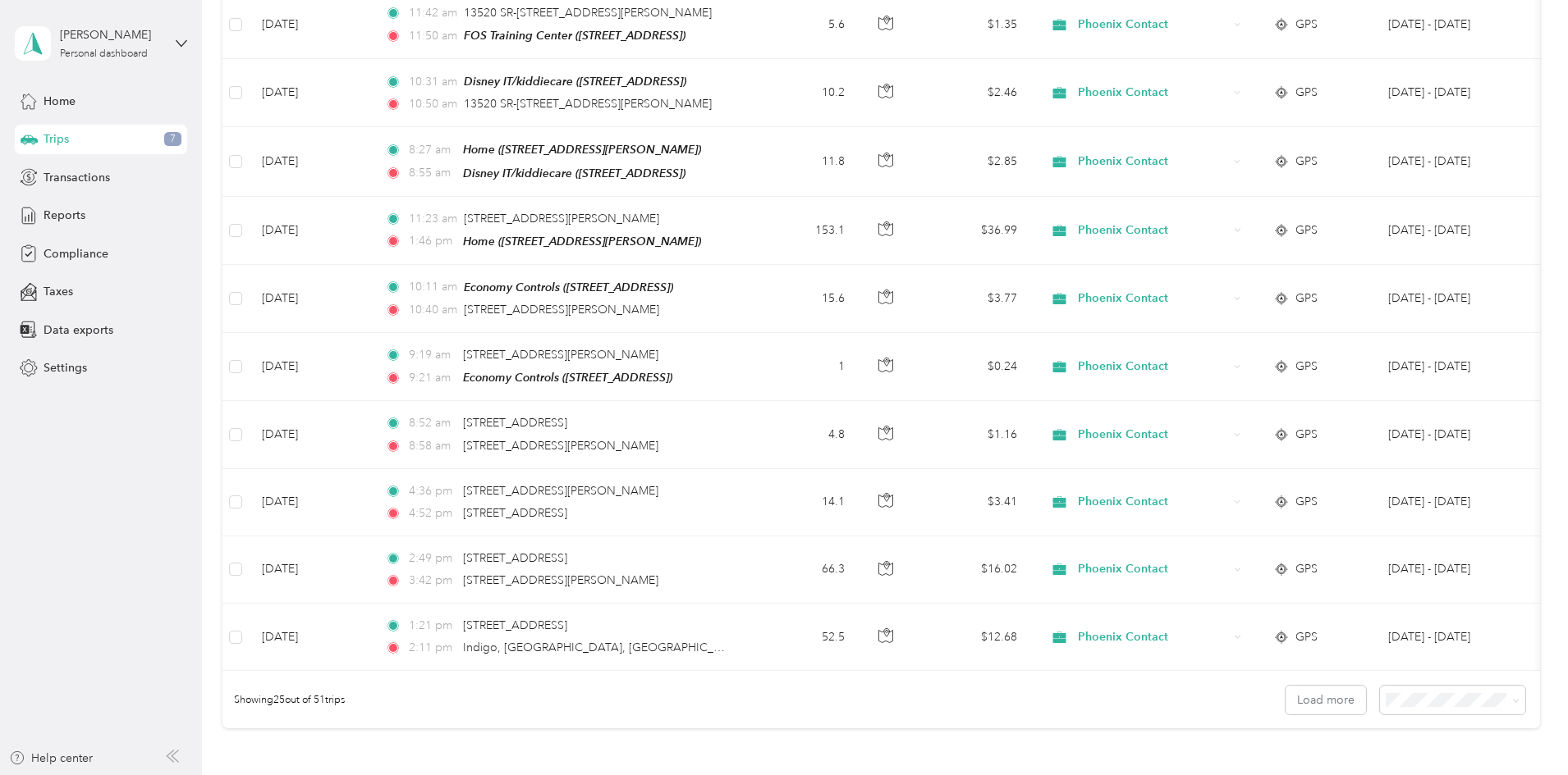
click at [1339, 670] on body "Ashley L. Osseck Personal dashboard Home Trips 7 Transactions Reports Complianc…" at bounding box center [779, 387] width 1559 height 775
click at [1315, 662] on span "100 per load" at bounding box center [1311, 662] width 68 height 14
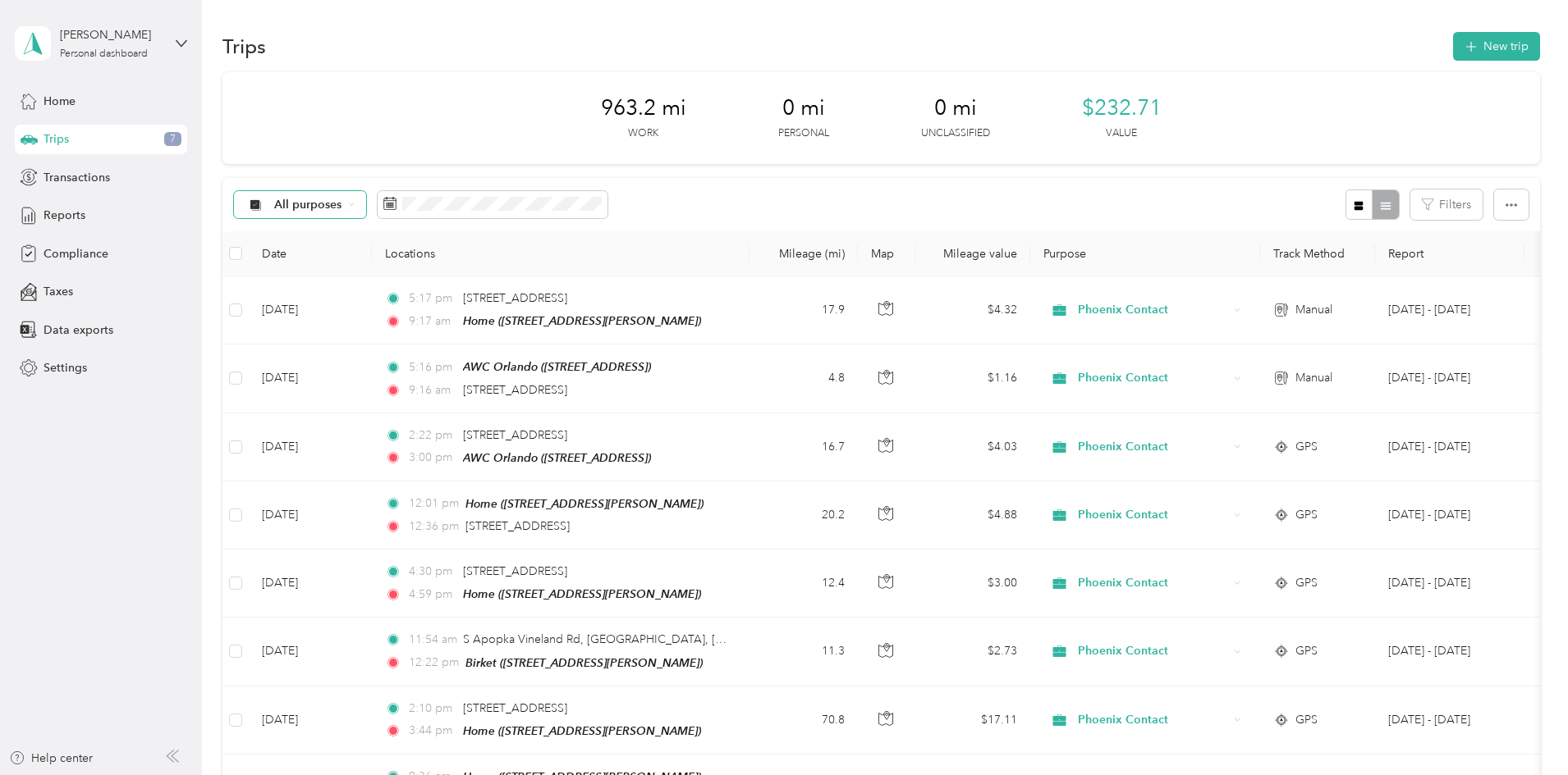
click at [342, 199] on span "All purposes" at bounding box center [307, 205] width 68 height 11
click at [423, 268] on li "Unclassified" at bounding box center [415, 263] width 143 height 29
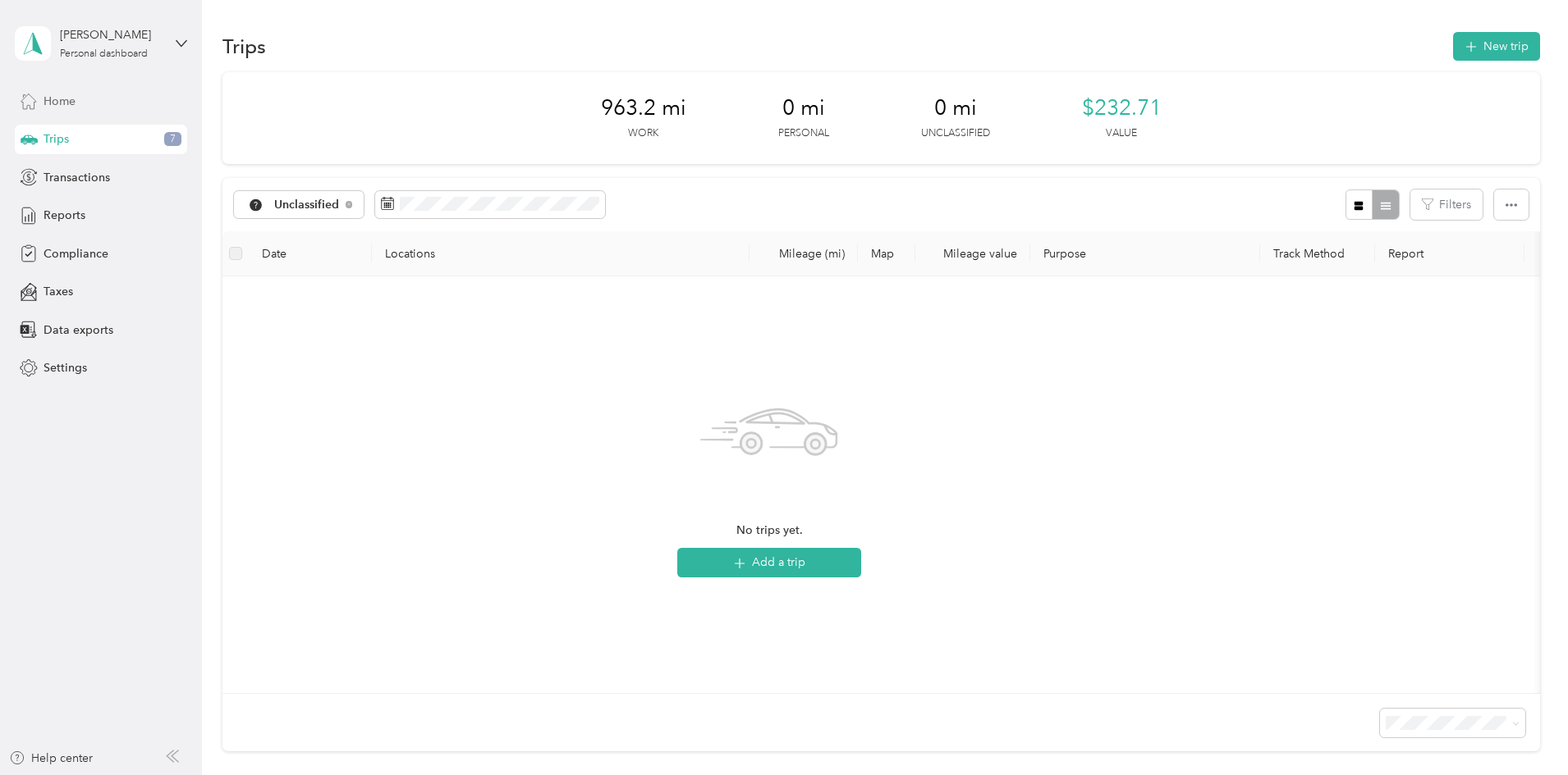
click at [77, 101] on div "Home" at bounding box center [100, 100] width 173 height 30
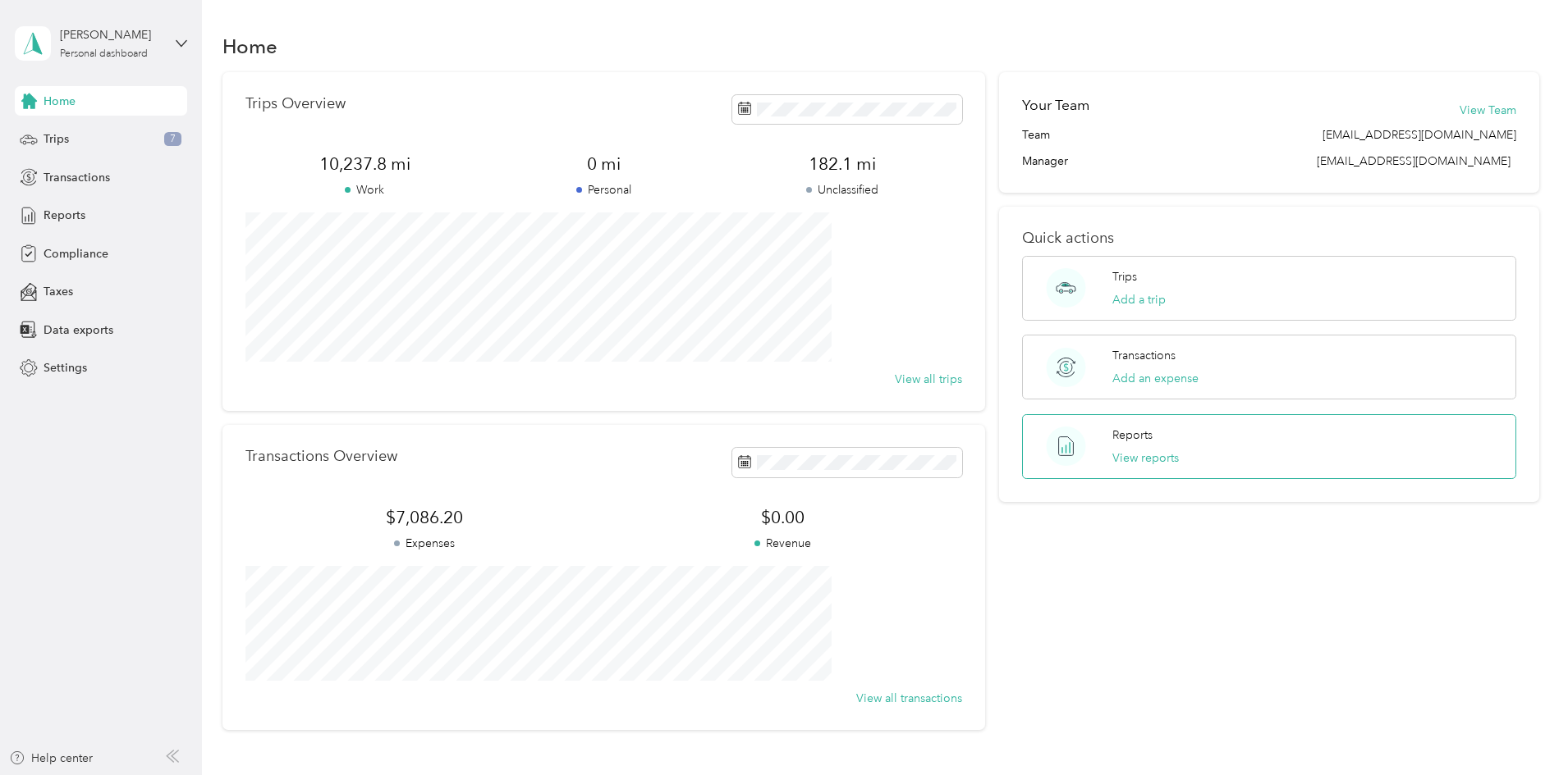
click at [1116, 448] on div "Reports View reports" at bounding box center [1145, 446] width 67 height 40
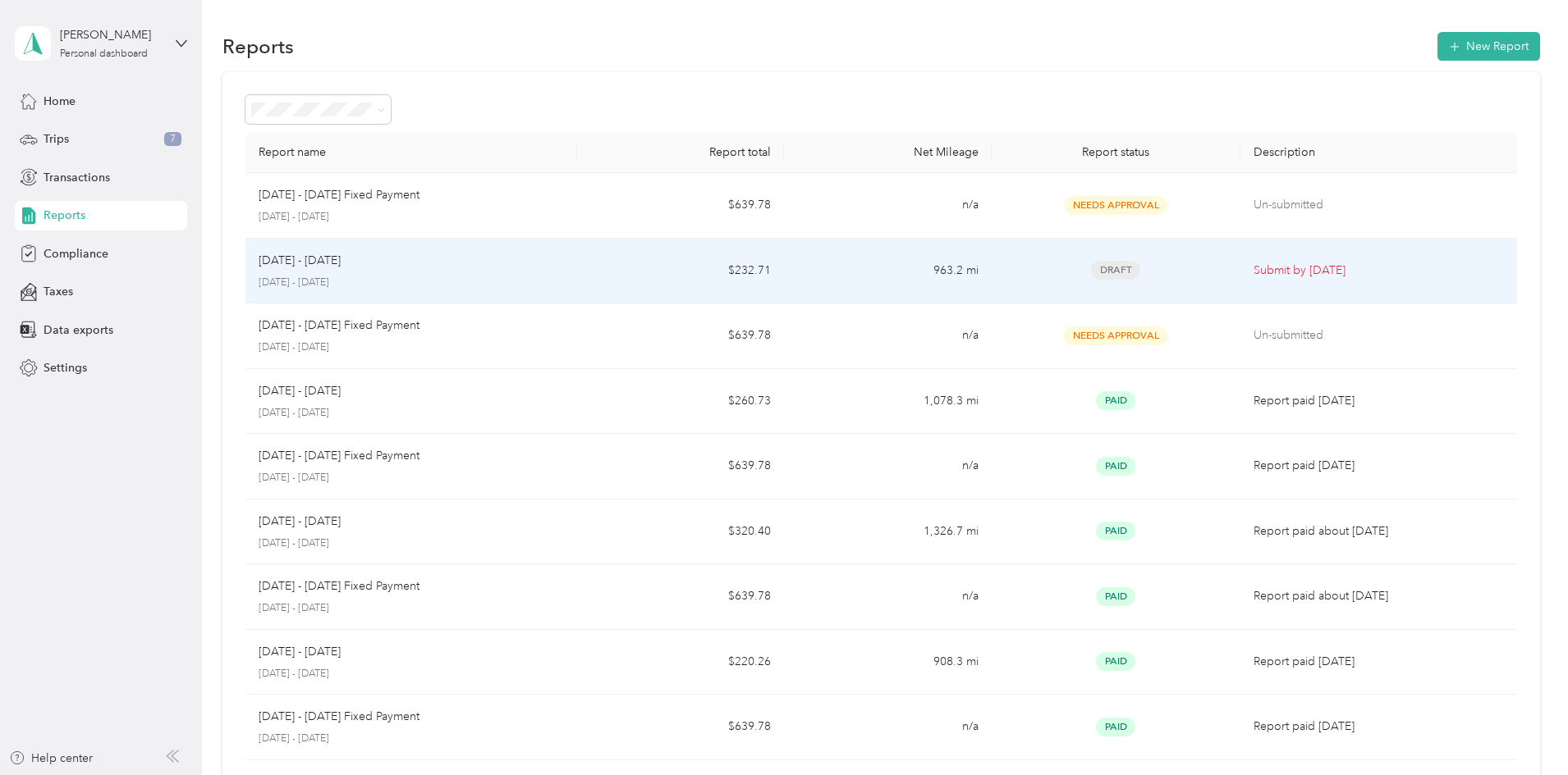
click at [1091, 270] on span "Draft" at bounding box center [1116, 271] width 50 height 19
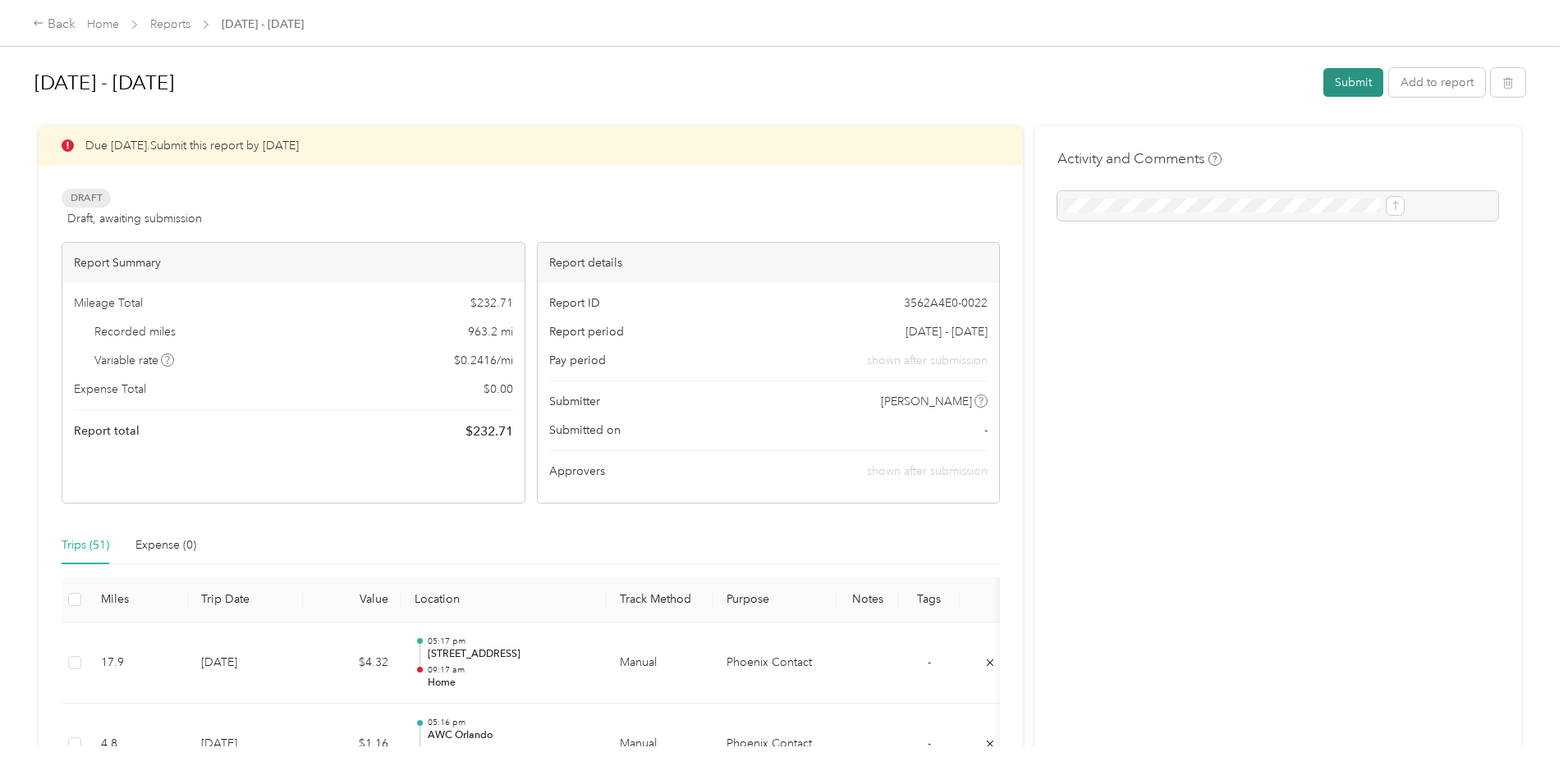
click at [1323, 88] on button "Submit" at bounding box center [1352, 82] width 60 height 29
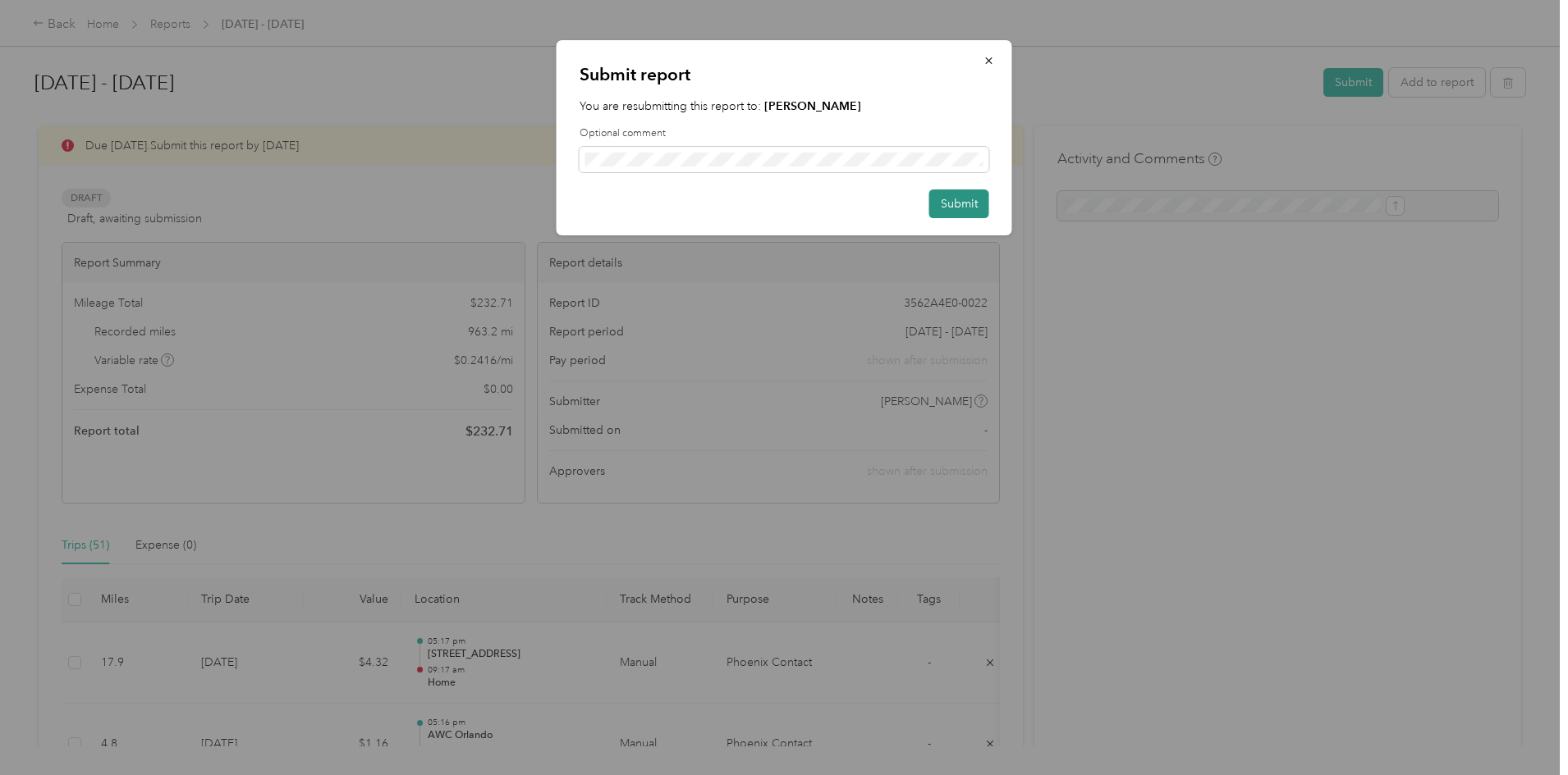
click at [944, 209] on button "Submit" at bounding box center [959, 204] width 60 height 29
